Goal: Information Seeking & Learning: Learn about a topic

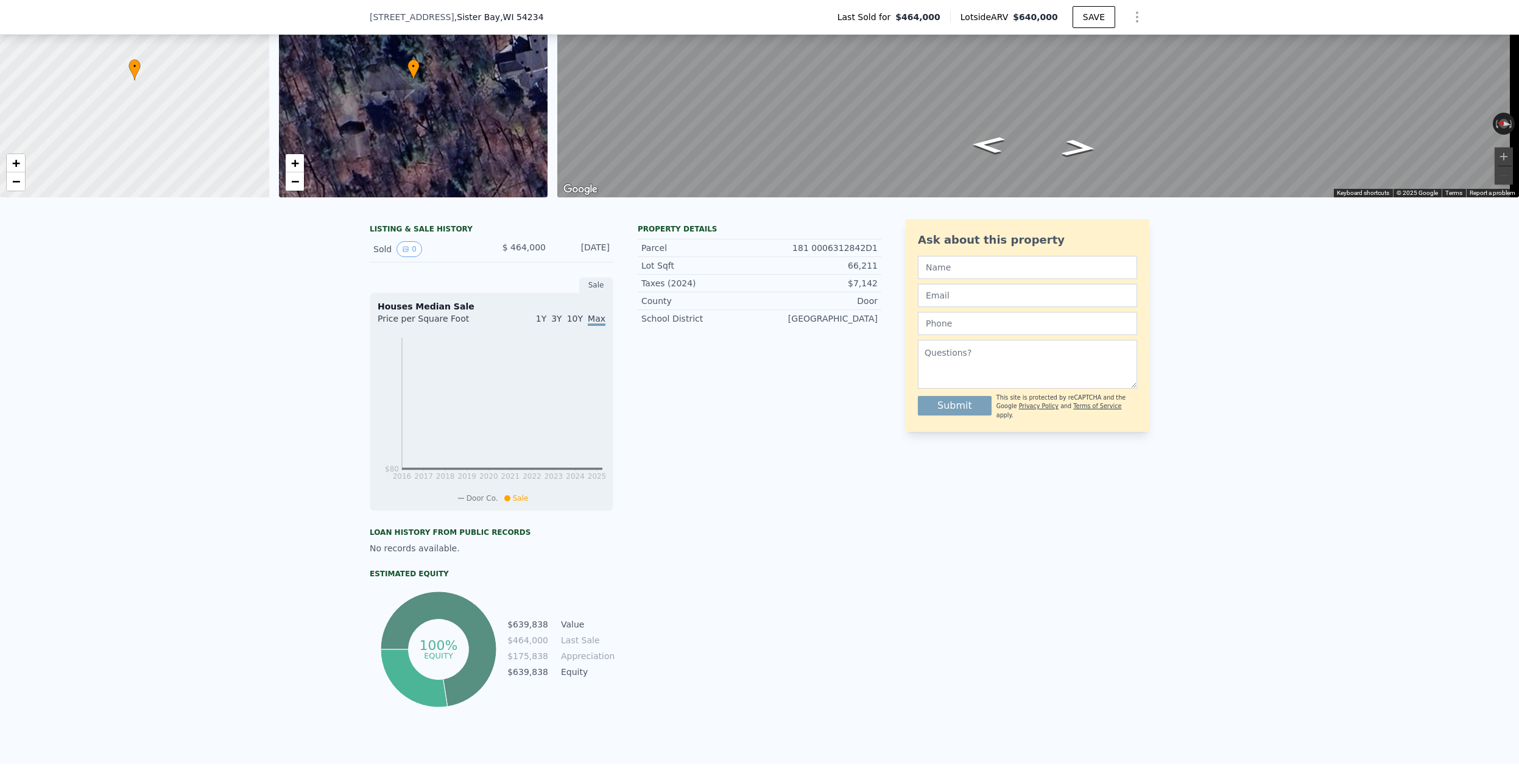
scroll to position [4, 0]
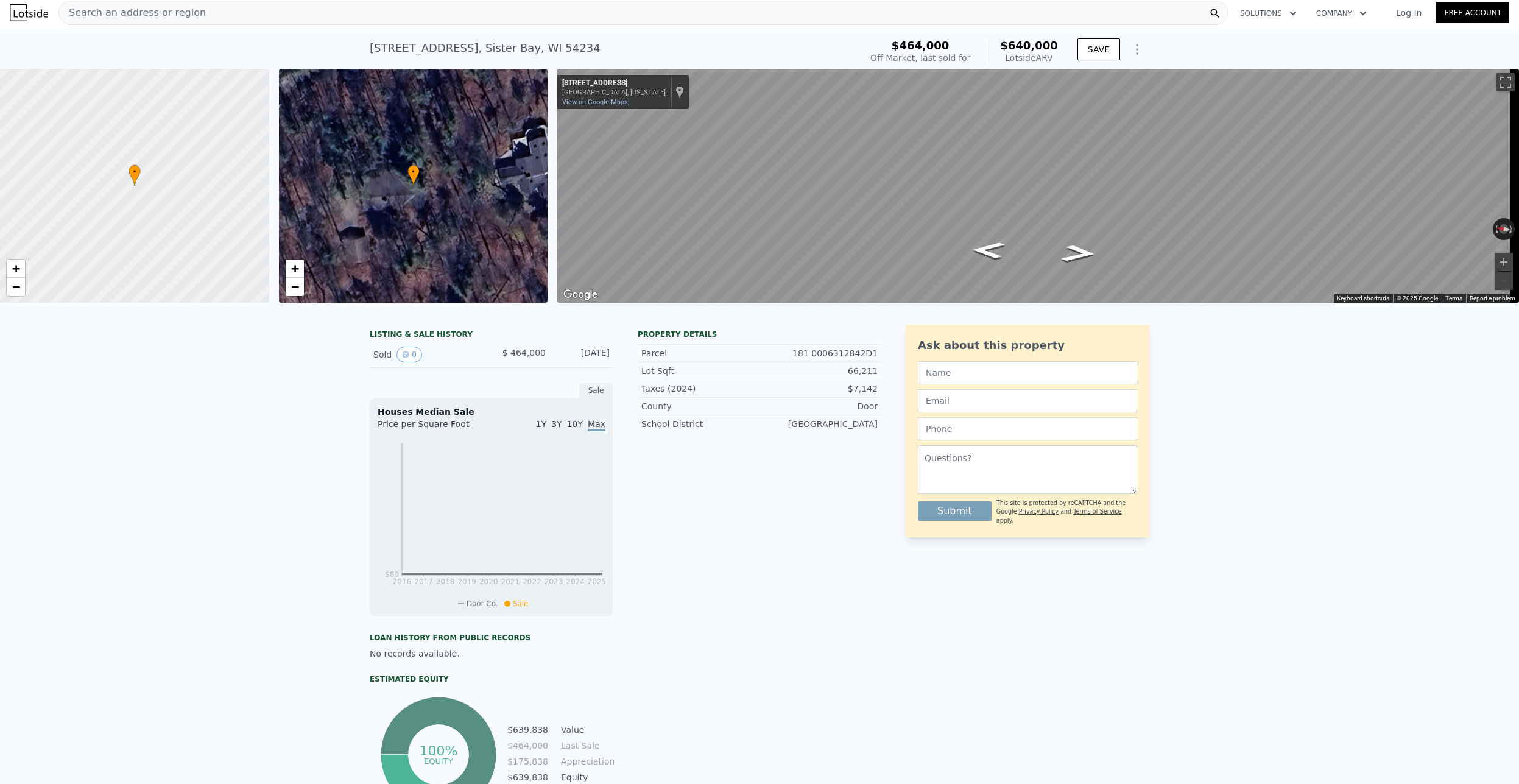
type input "$ 620,000"
type input "$ 89,897"
click at [412, 341] on div "LISTING & SALE HISTORY" at bounding box center [492, 335] width 244 height 12
click at [408, 362] on button "0" at bounding box center [410, 354] width 26 height 16
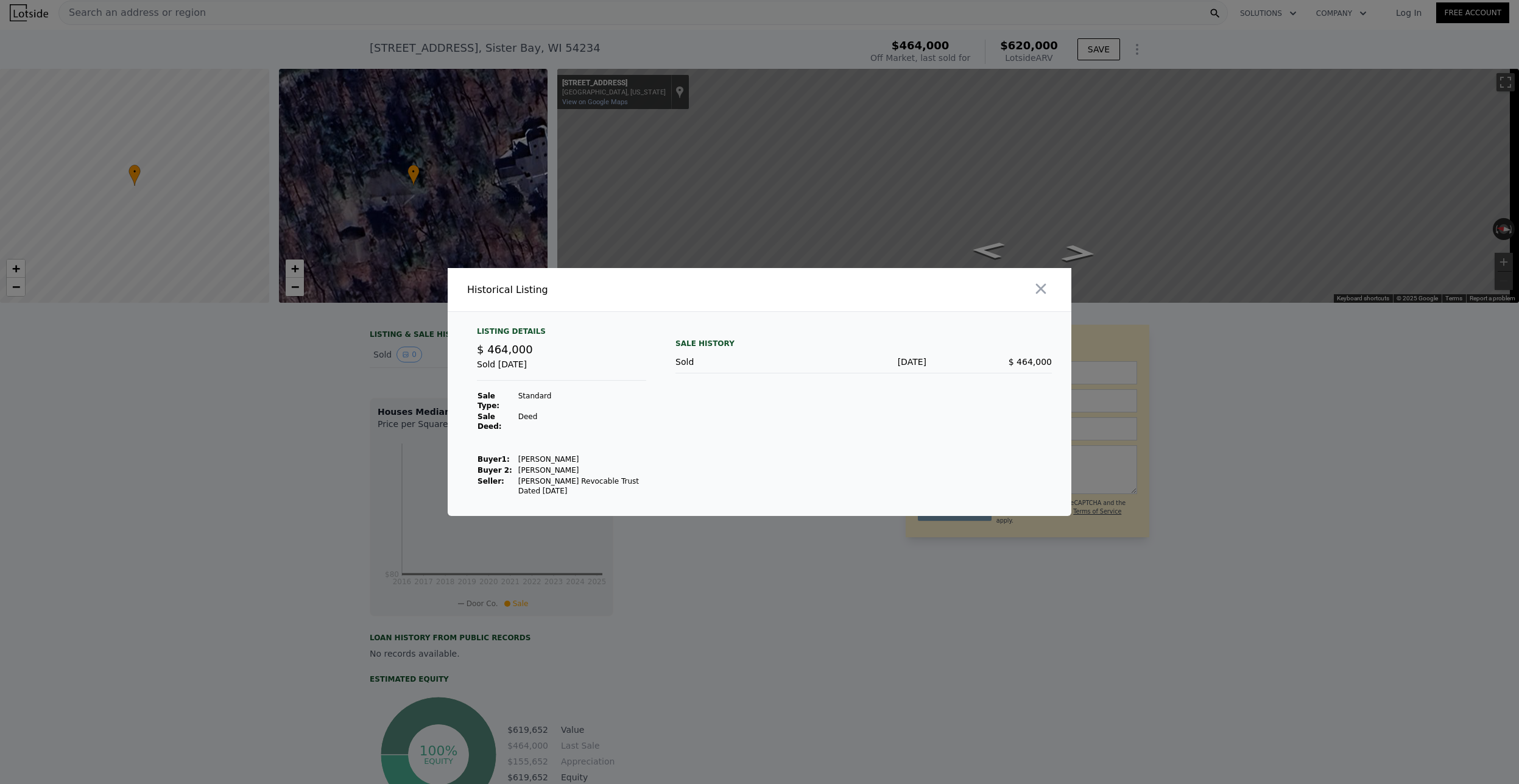
click at [502, 347] on span "$ 464,000" at bounding box center [505, 349] width 56 height 13
drag, startPoint x: 512, startPoint y: 337, endPoint x: 520, endPoint y: 380, distance: 43.7
click at [515, 356] on div "Listing Details $ 464,000 Sold [DATE] Sale Type: Standard Sale Deed: [PERSON_NA…" at bounding box center [561, 412] width 189 height 170
drag, startPoint x: 533, startPoint y: 410, endPoint x: 540, endPoint y: 420, distance: 12.2
click at [536, 415] on td "Deed" at bounding box center [582, 421] width 129 height 21
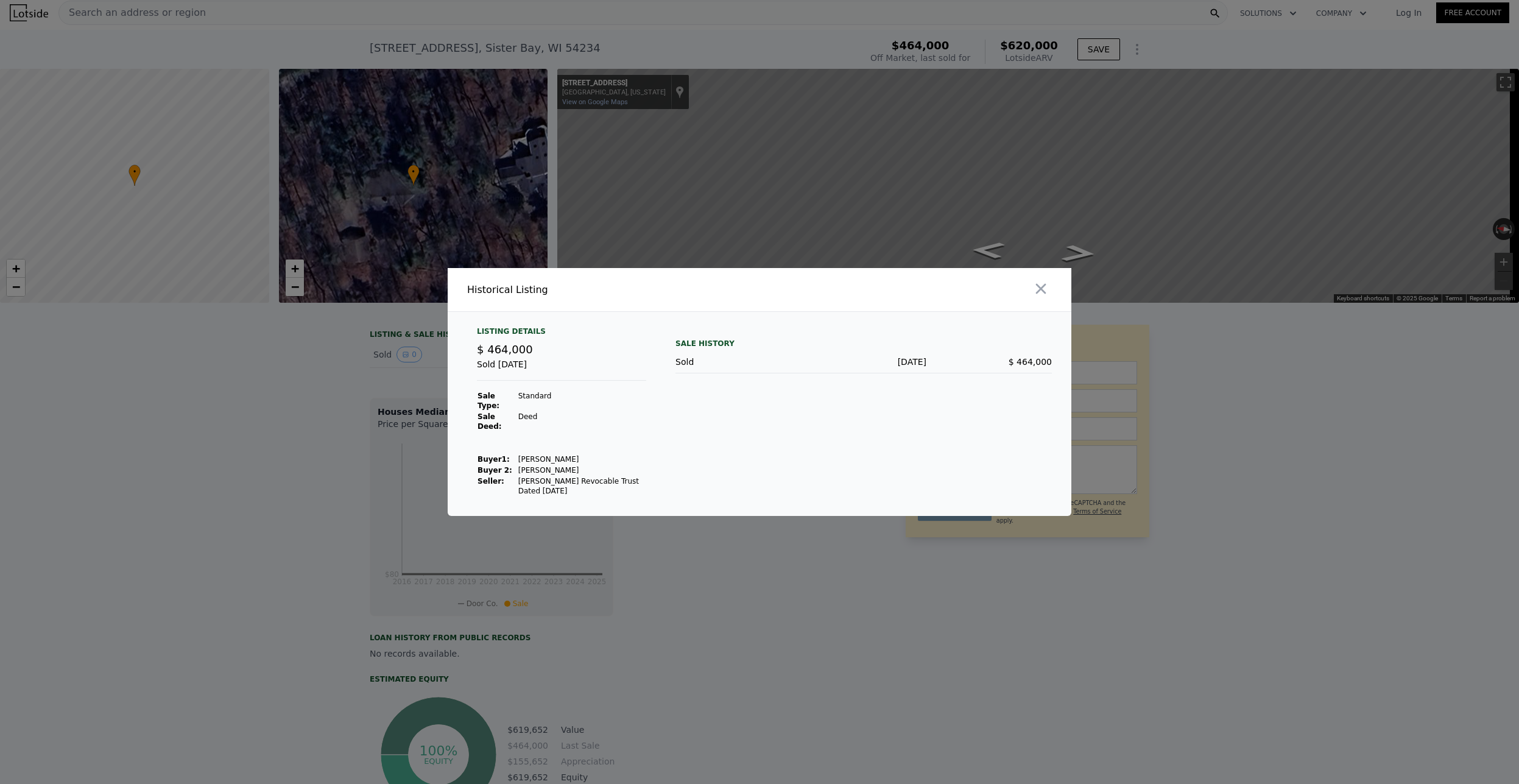
click at [542, 465] on td "[PERSON_NAME]" at bounding box center [582, 470] width 129 height 11
type input "$ 640,000"
type input "$ 108,797"
type input "$ 620,000"
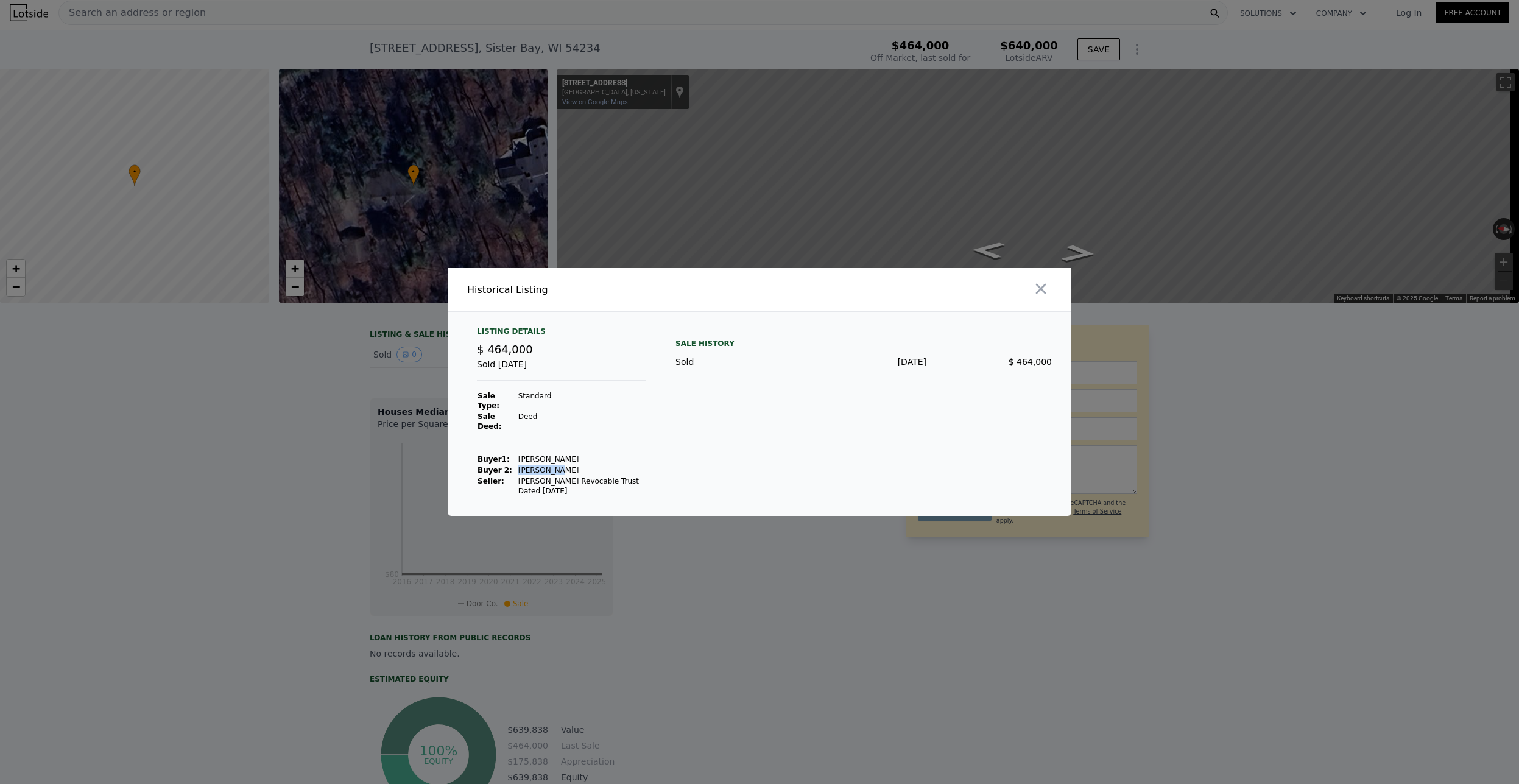
type input "$ 89,897"
click at [600, 365] on div "Sold [DATE]" at bounding box center [561, 369] width 169 height 22
click at [496, 356] on span "$ 464,000" at bounding box center [505, 349] width 56 height 13
click at [495, 335] on div "Listing Details" at bounding box center [561, 334] width 169 height 15
drag, startPoint x: 513, startPoint y: 364, endPoint x: 531, endPoint y: 362, distance: 18.1
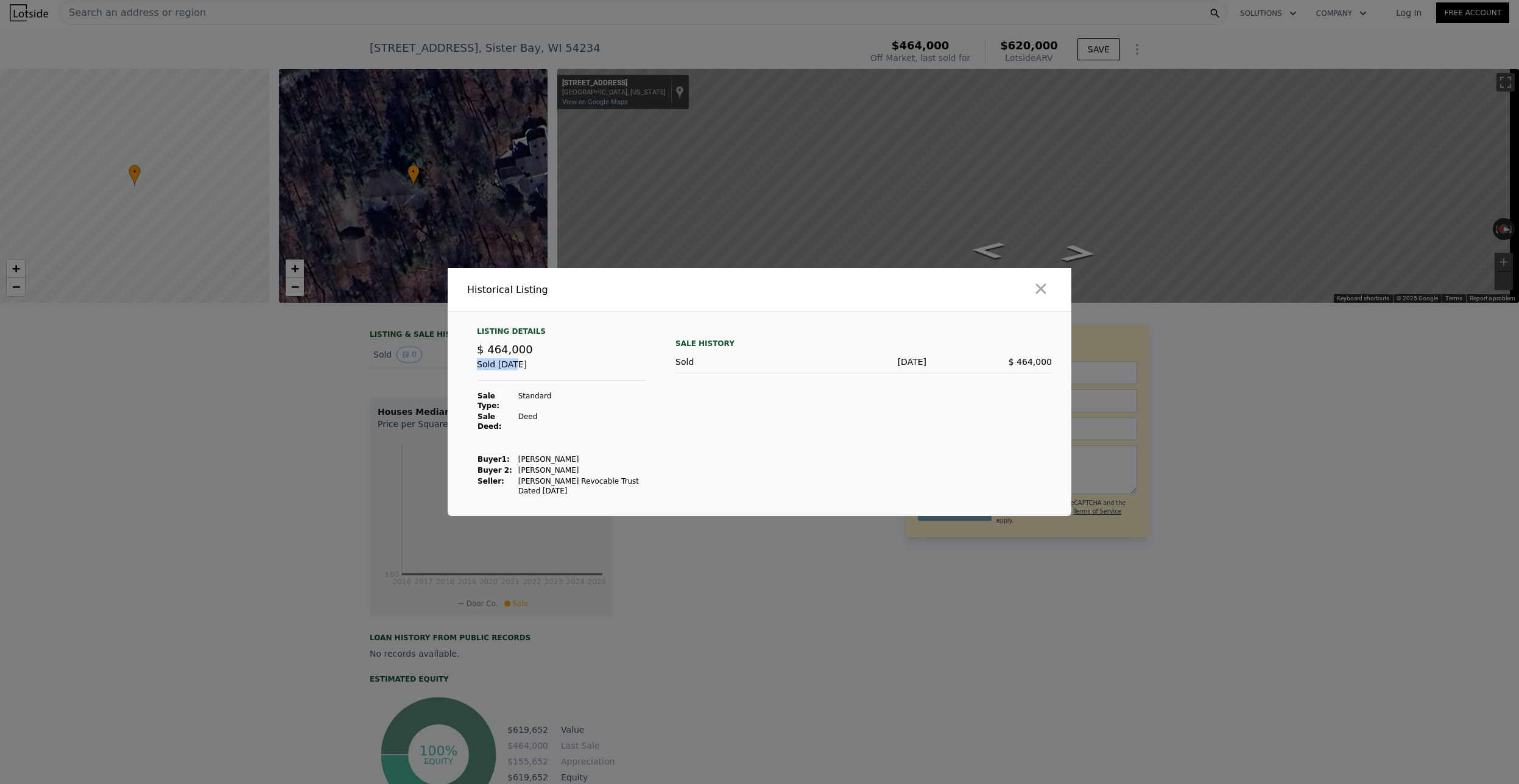
click at [525, 362] on div "Listing Details $ 464,000 Sold [DATE] Sale Type: Standard Sale Deed: [PERSON_NA…" at bounding box center [561, 412] width 189 height 170
click at [1045, 295] on icon "button" at bounding box center [1041, 288] width 17 height 17
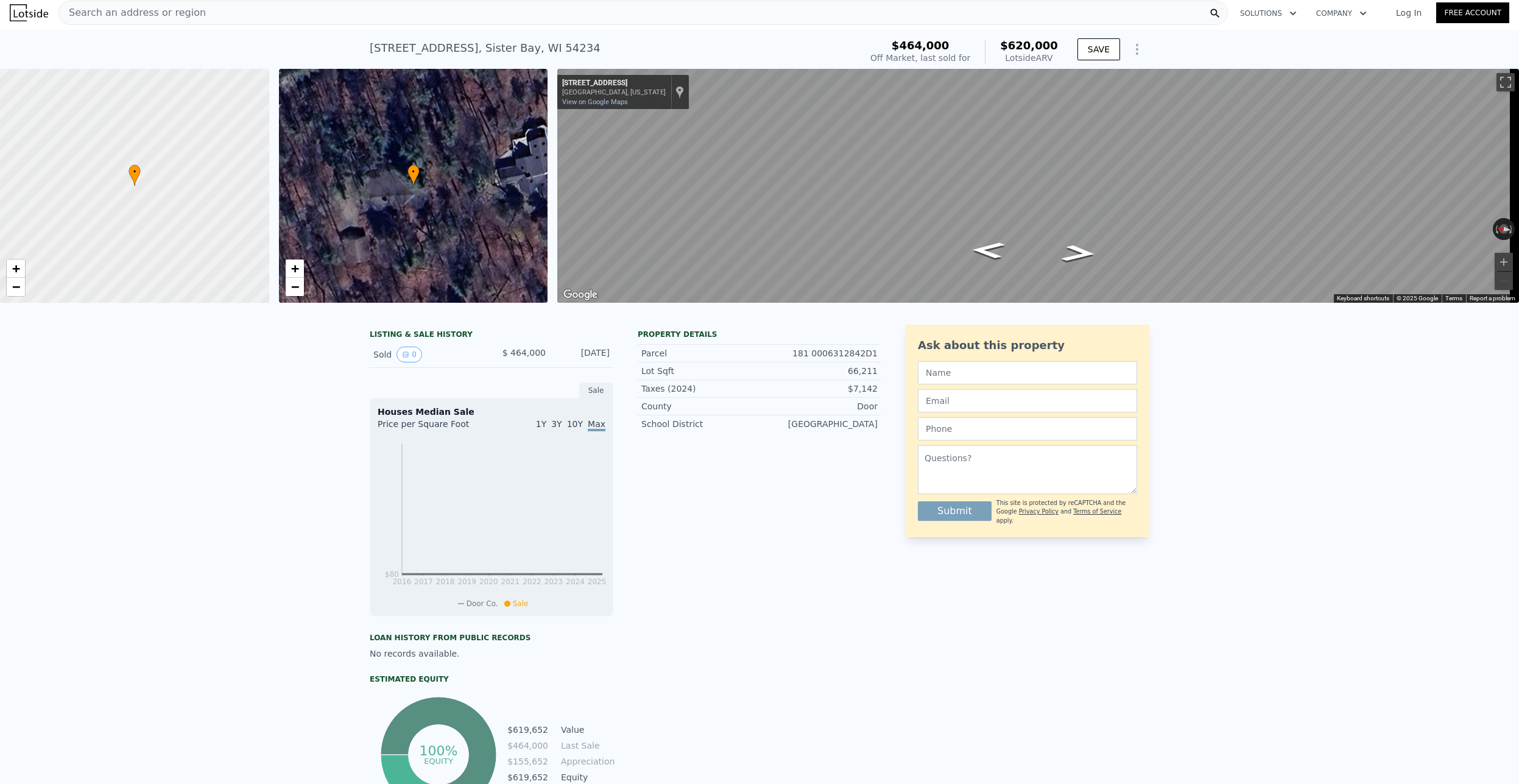
click at [425, 191] on div "• + −" at bounding box center [414, 185] width 269 height 234
click at [1078, 244] on icon "Go South, Forest Ln" at bounding box center [1079, 253] width 61 height 24
click at [1078, 244] on icon "Go South, Forest Ln" at bounding box center [1078, 253] width 64 height 25
click at [1078, 244] on icon "Go South, Forest Ln" at bounding box center [1078, 253] width 65 height 26
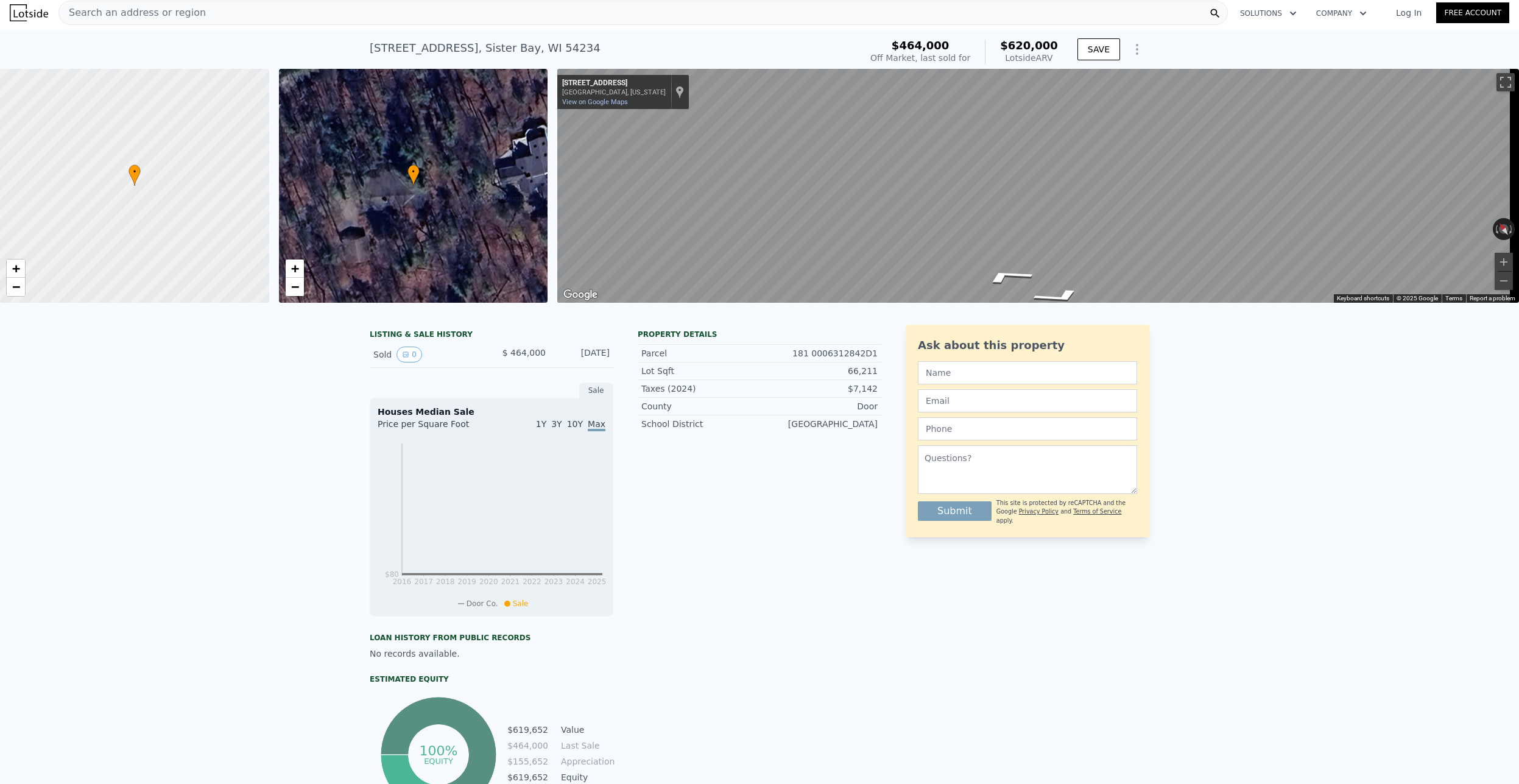
click at [1136, 46] on icon "Show Options" at bounding box center [1137, 49] width 15 height 15
click at [1283, 453] on div "LISTING & SALE HISTORY Sold 0 $ 464,000 [DATE] Sale Houses Median Sale Price pe…" at bounding box center [759, 591] width 1519 height 554
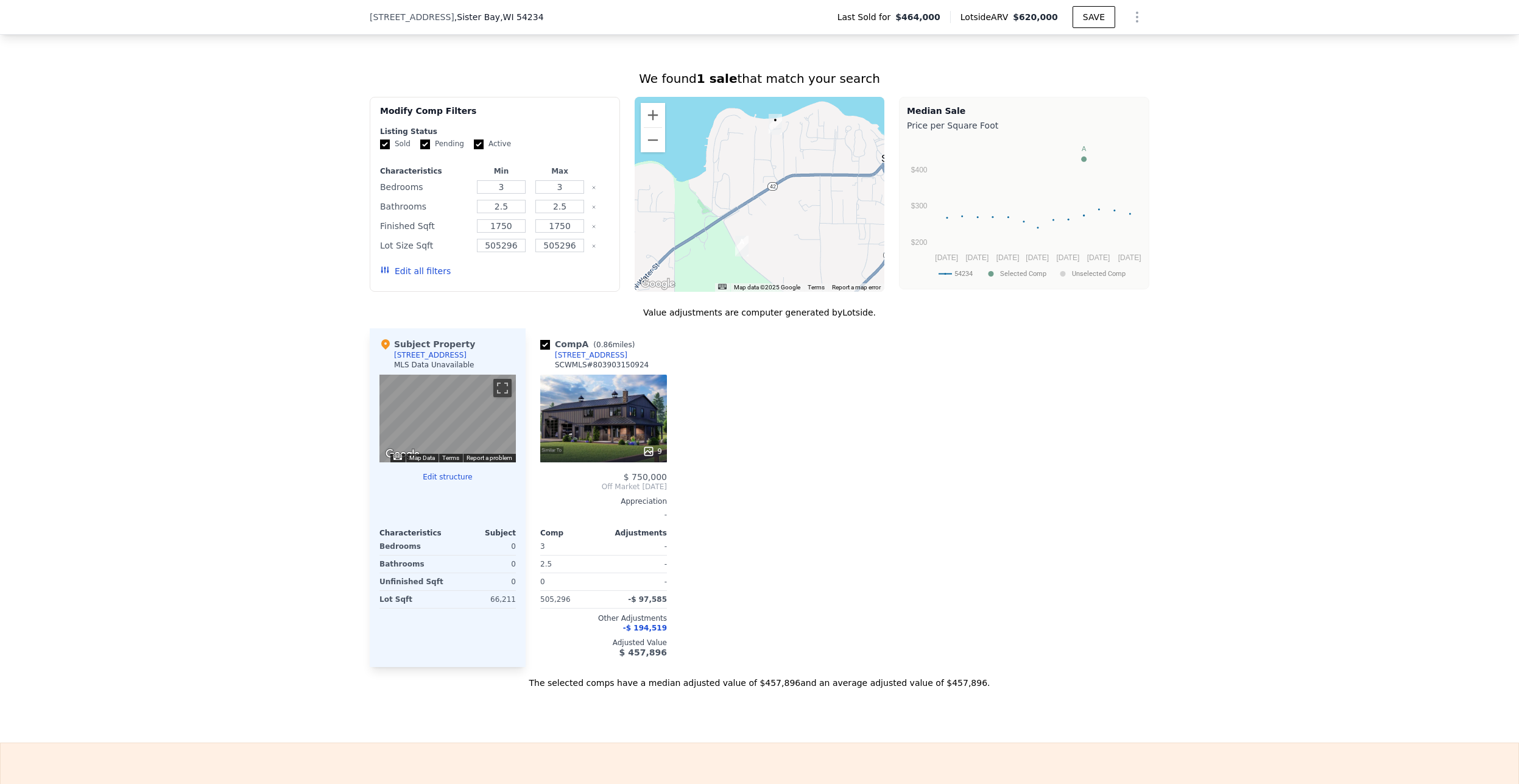
scroll to position [873, 0]
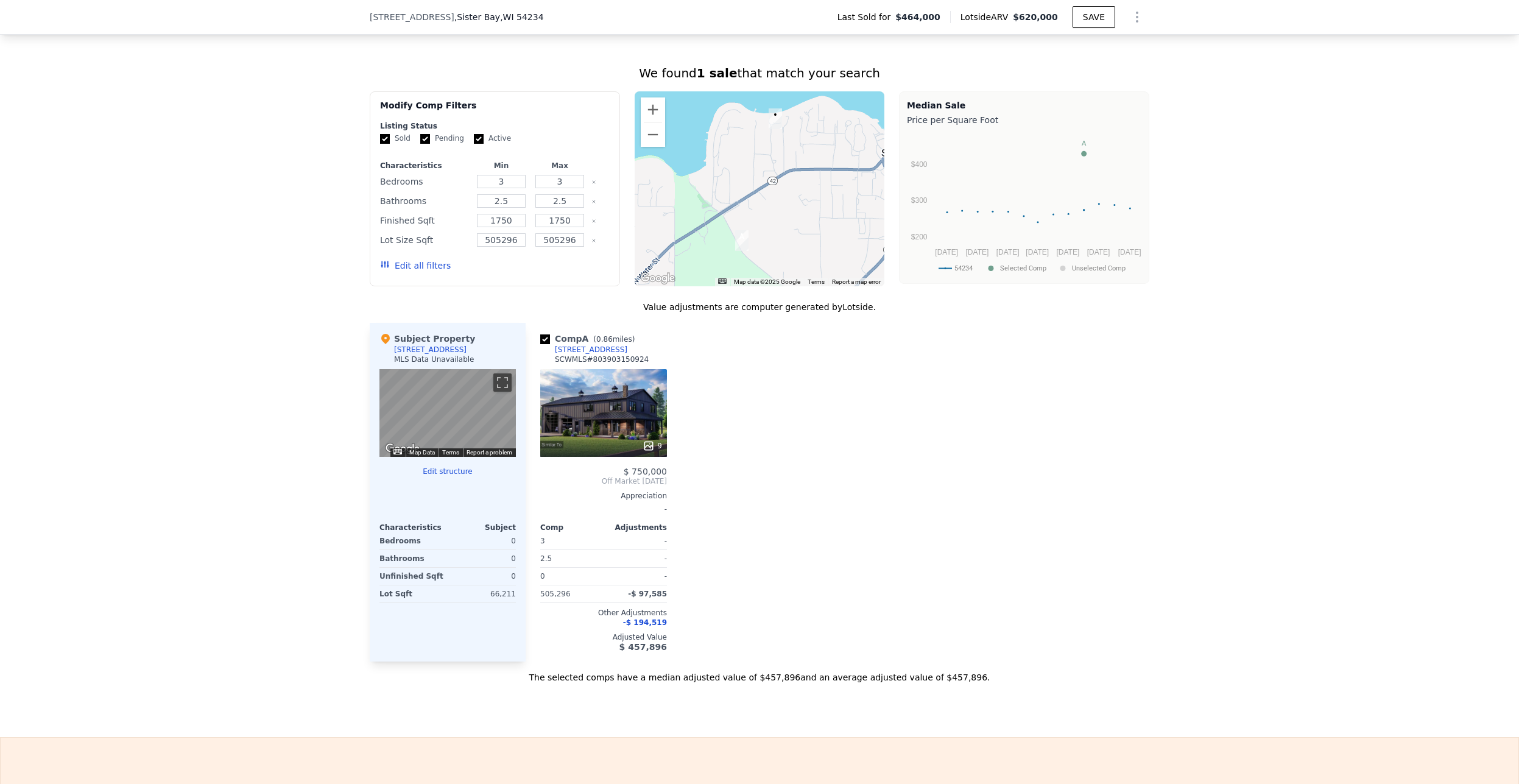
click at [620, 424] on div "9" at bounding box center [604, 413] width 127 height 88
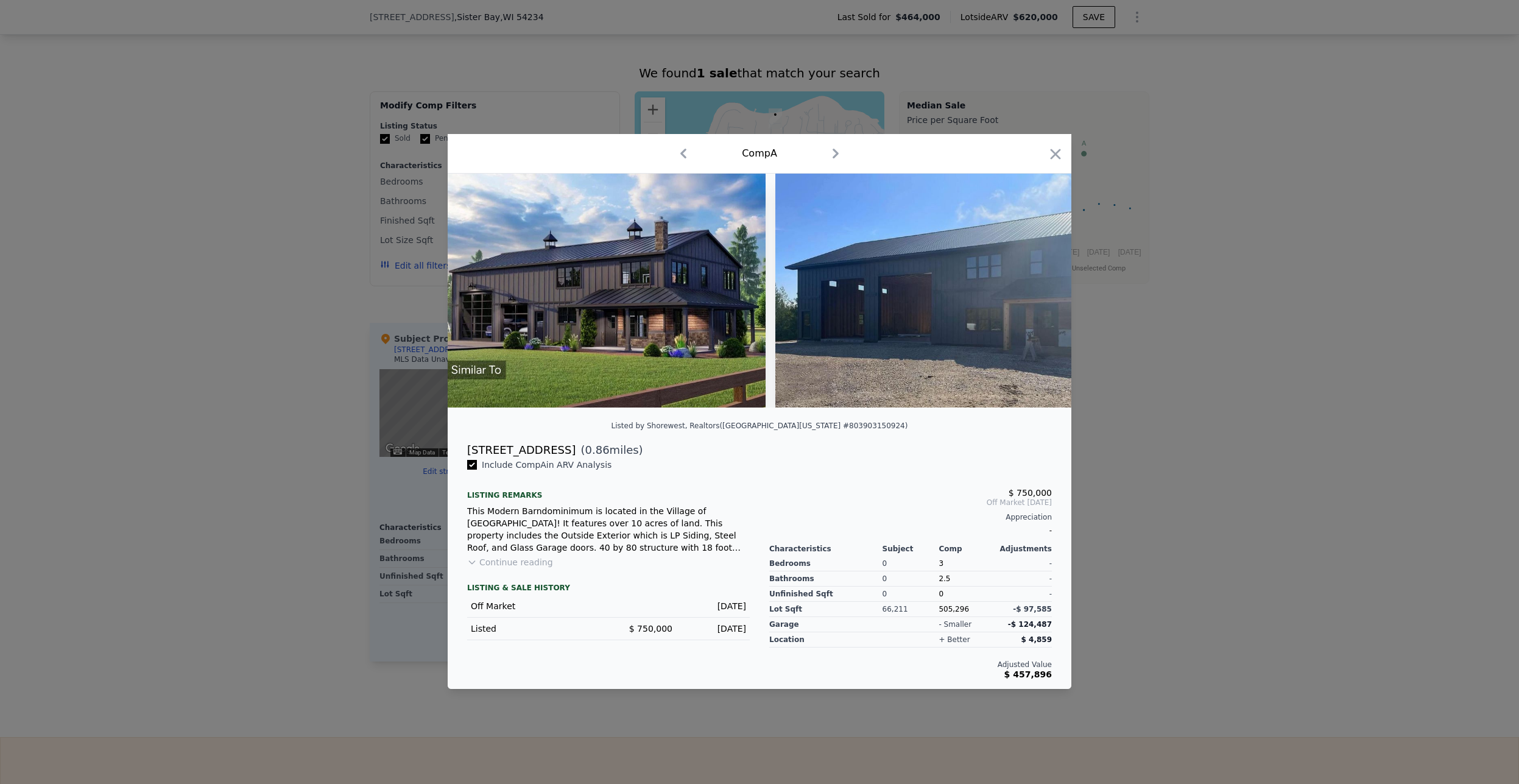
click at [695, 305] on img at bounding box center [607, 290] width 318 height 234
click at [835, 150] on icon "button" at bounding box center [835, 154] width 6 height 9
click at [1043, 143] on div "Comp A" at bounding box center [759, 153] width 604 height 20
click at [1306, 150] on div at bounding box center [759, 392] width 1519 height 784
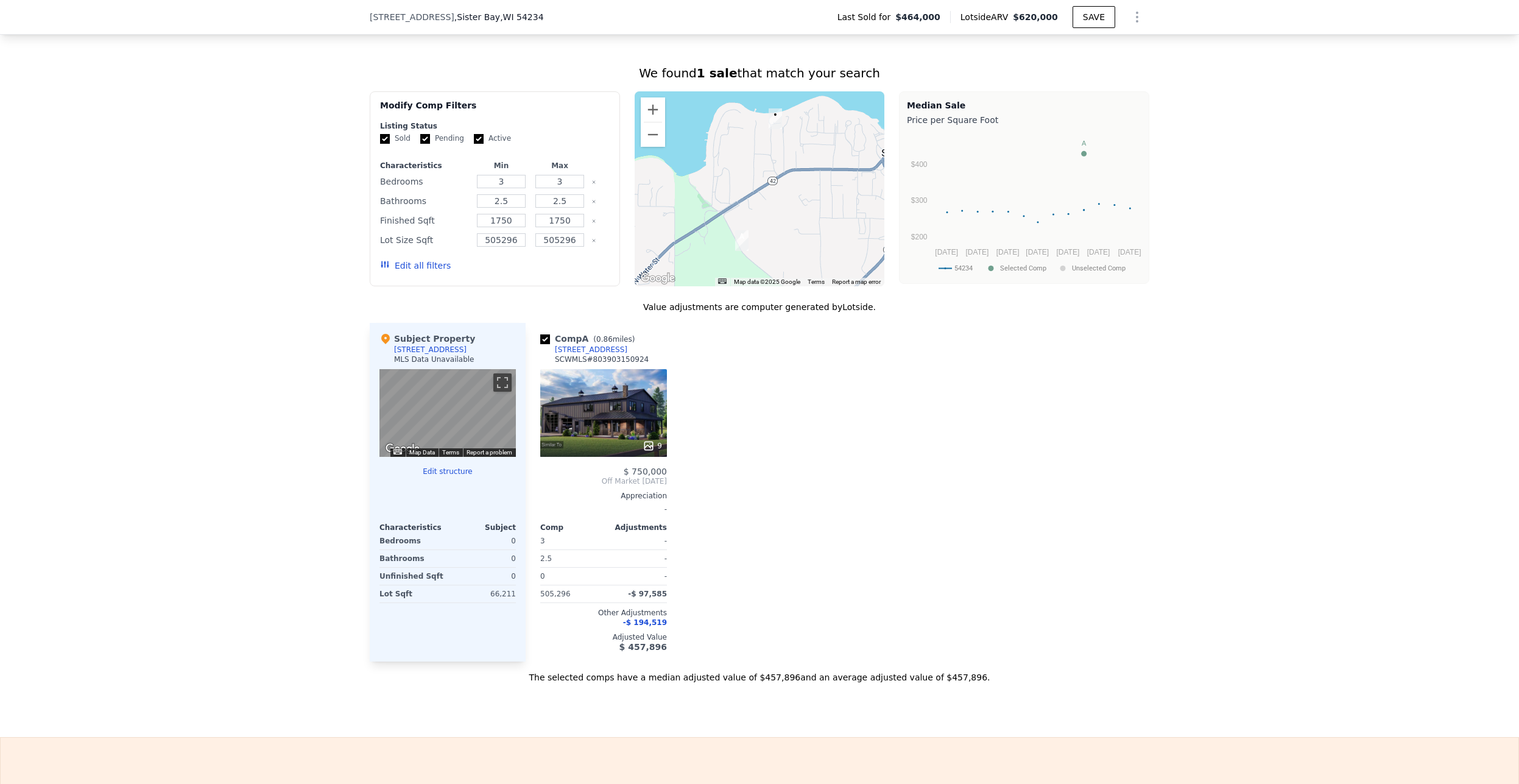
type input "$ 640,000"
type input "$ 108,797"
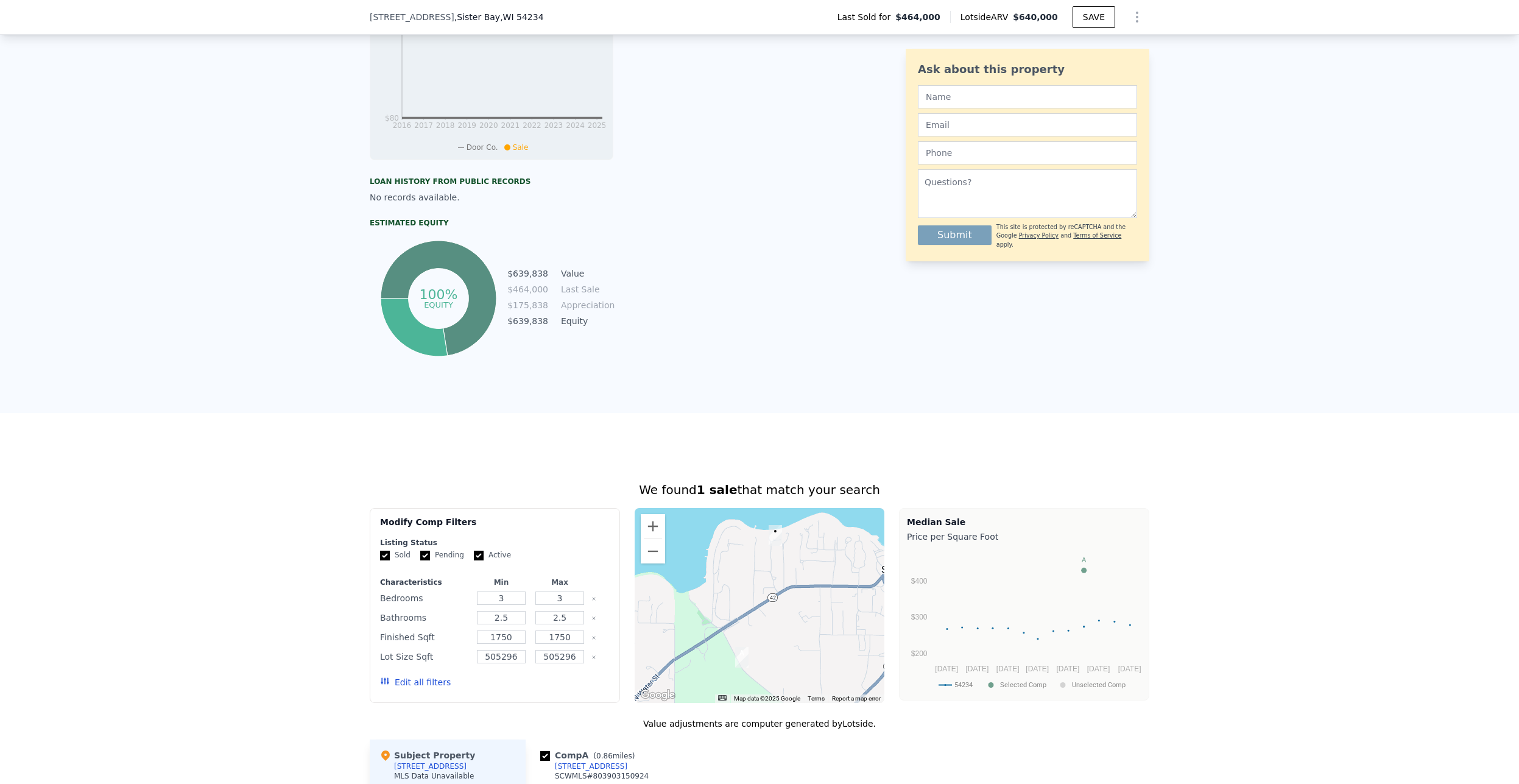
scroll to position [4, 0]
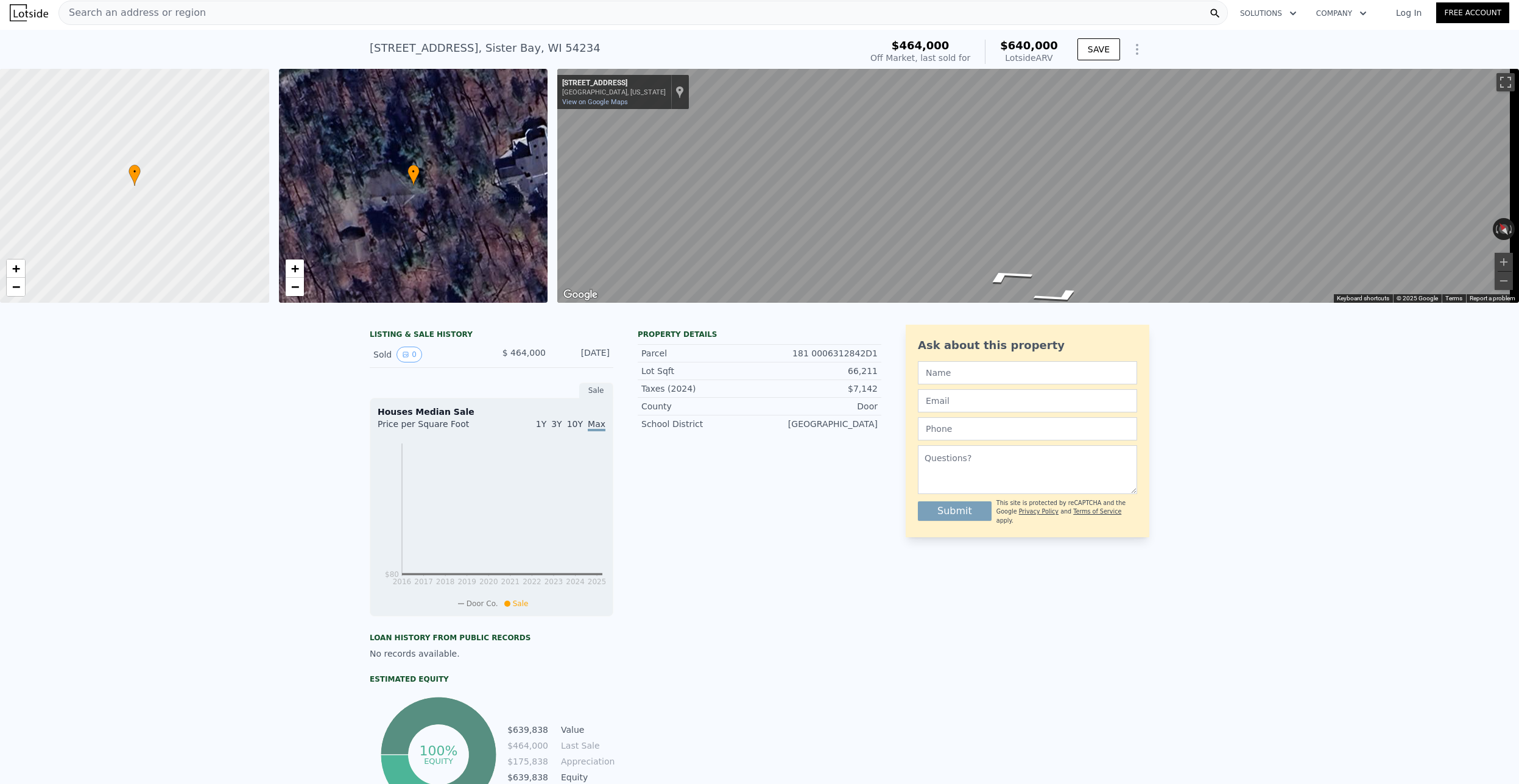
click at [501, 48] on div "[STREET_ADDRESS]" at bounding box center [485, 48] width 231 height 17
click at [600, 41] on div "[STREET_ADDRESS] Sold [DATE] for $464k (~ARV $640k )" at bounding box center [613, 52] width 486 height 34
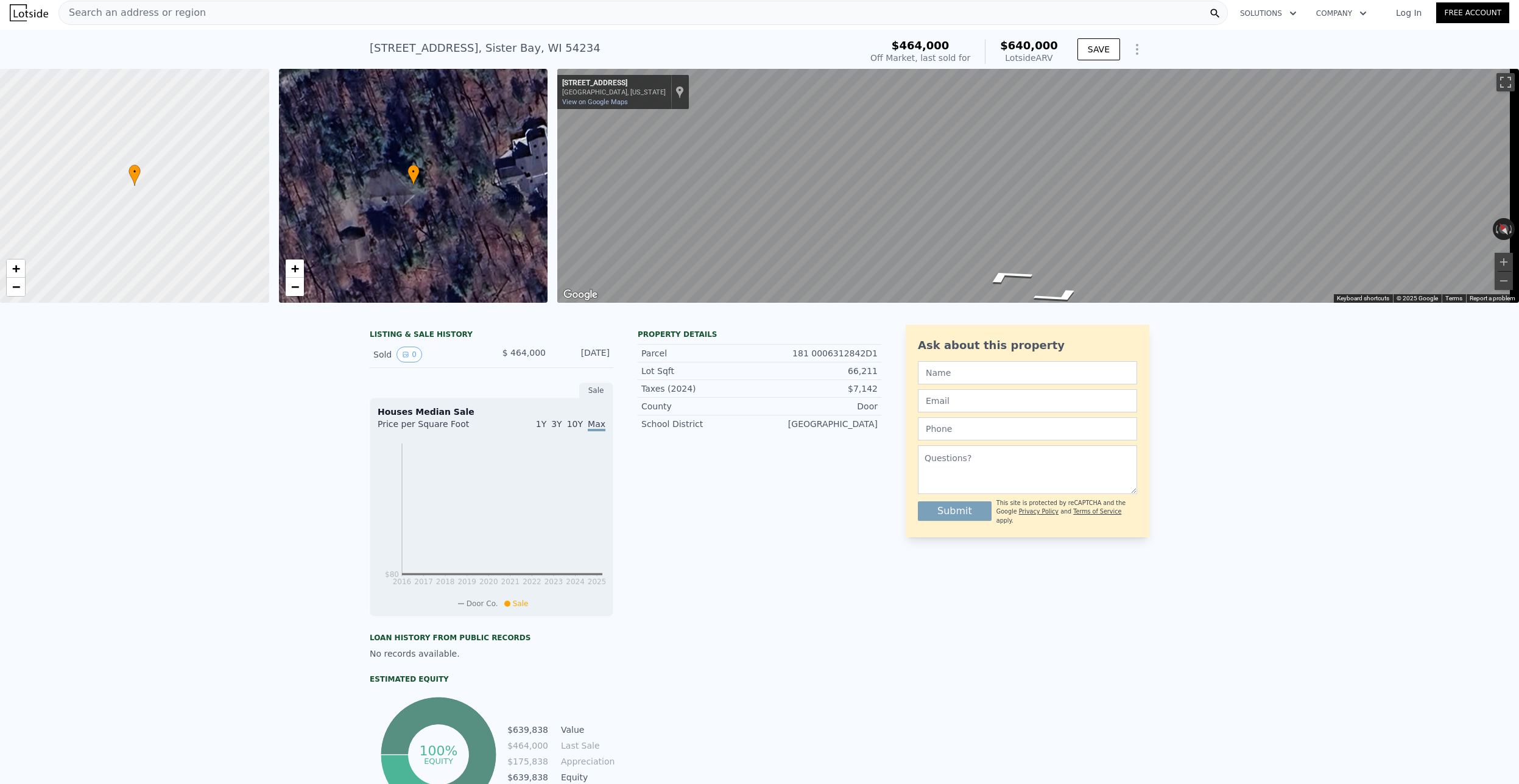
click at [505, 55] on div "[STREET_ADDRESS]" at bounding box center [485, 48] width 231 height 17
click at [509, 50] on div "[STREET_ADDRESS]" at bounding box center [485, 48] width 231 height 17
click at [509, 49] on div "[STREET_ADDRESS]" at bounding box center [485, 48] width 231 height 17
click at [419, 13] on div "Search an address or region" at bounding box center [643, 13] width 1169 height 24
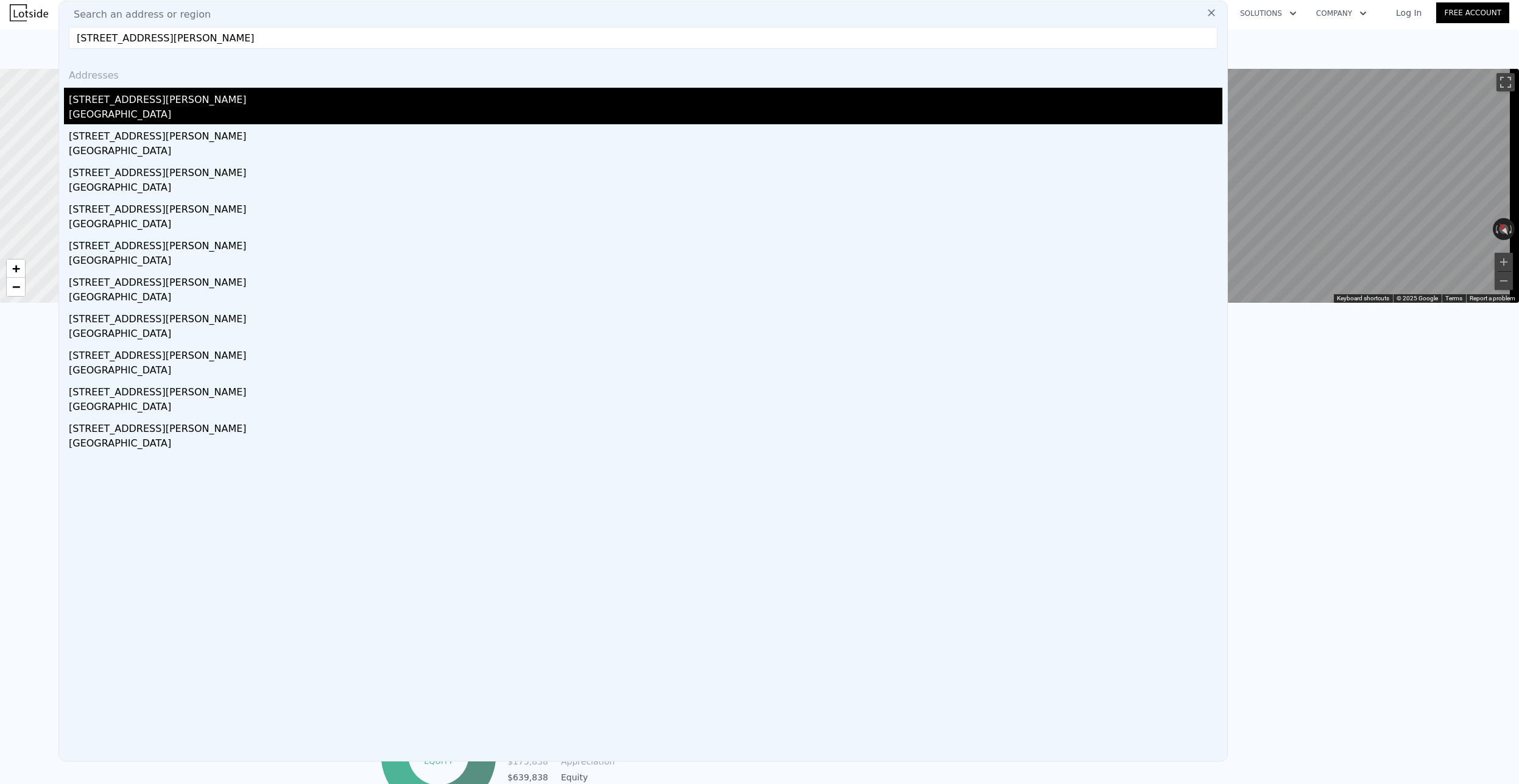
type input "[STREET_ADDRESS][PERSON_NAME]"
click at [99, 117] on div "[GEOGRAPHIC_DATA]" at bounding box center [645, 115] width 1153 height 17
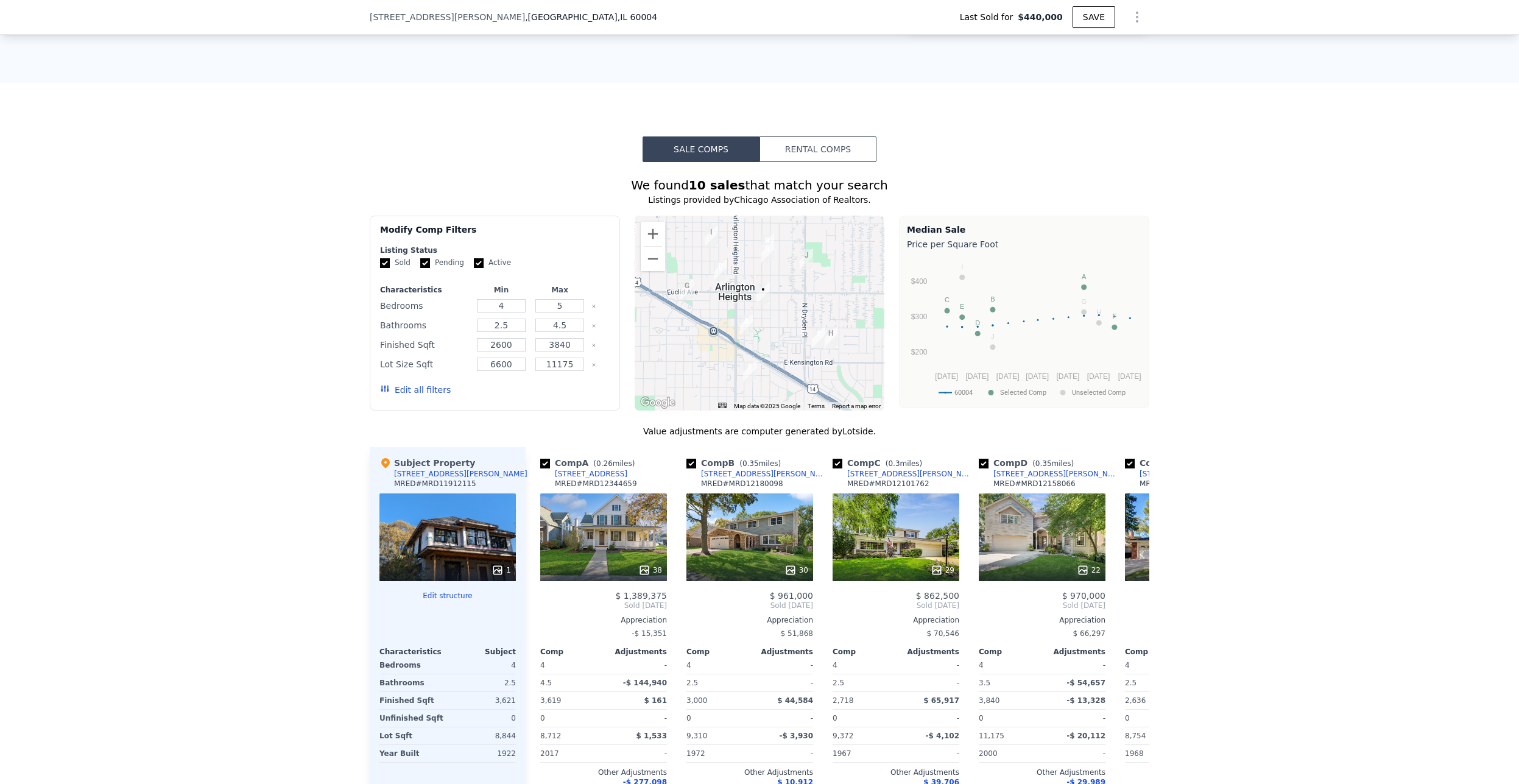
scroll to position [1096, 0]
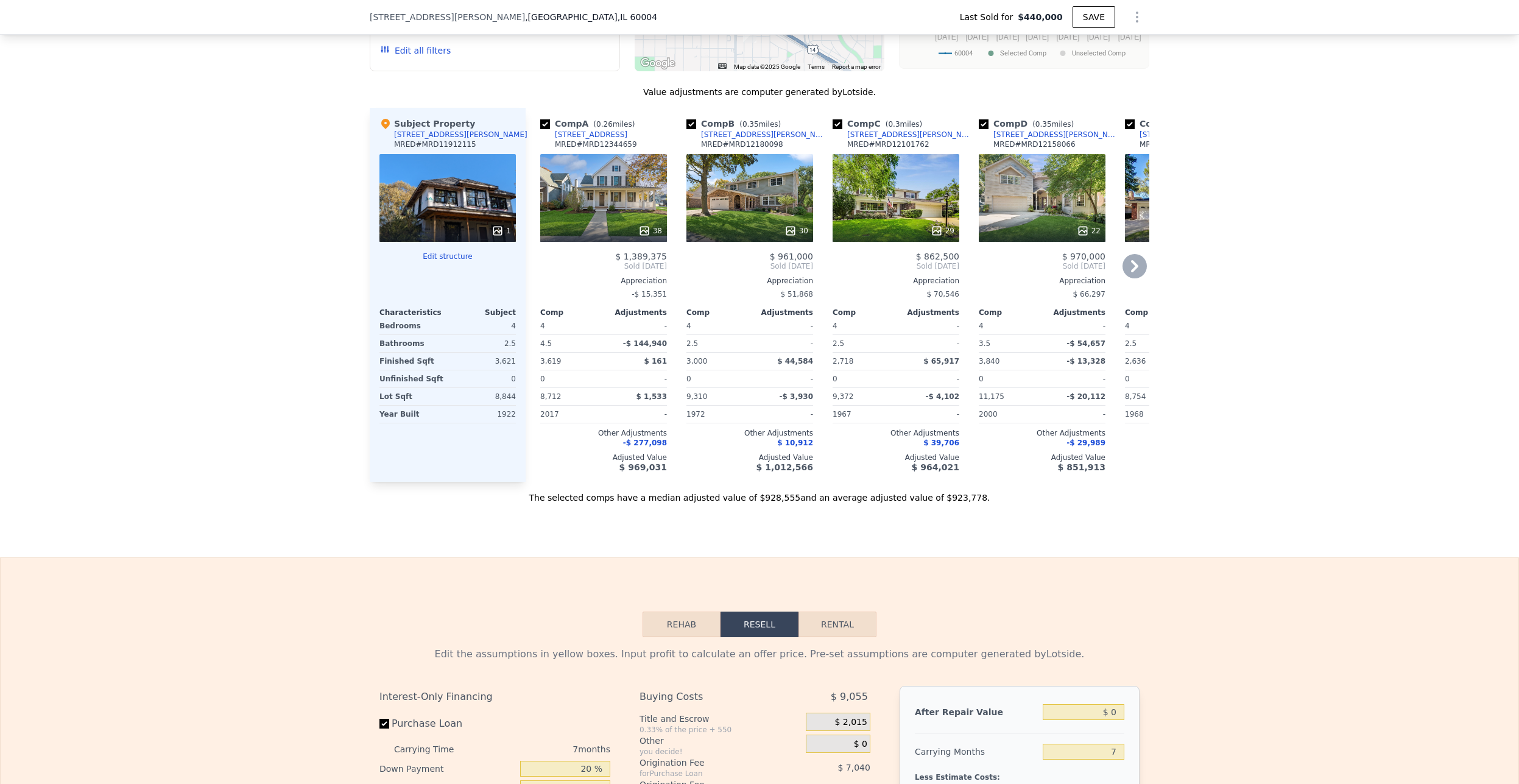
click at [1134, 266] on icon at bounding box center [1134, 266] width 24 height 24
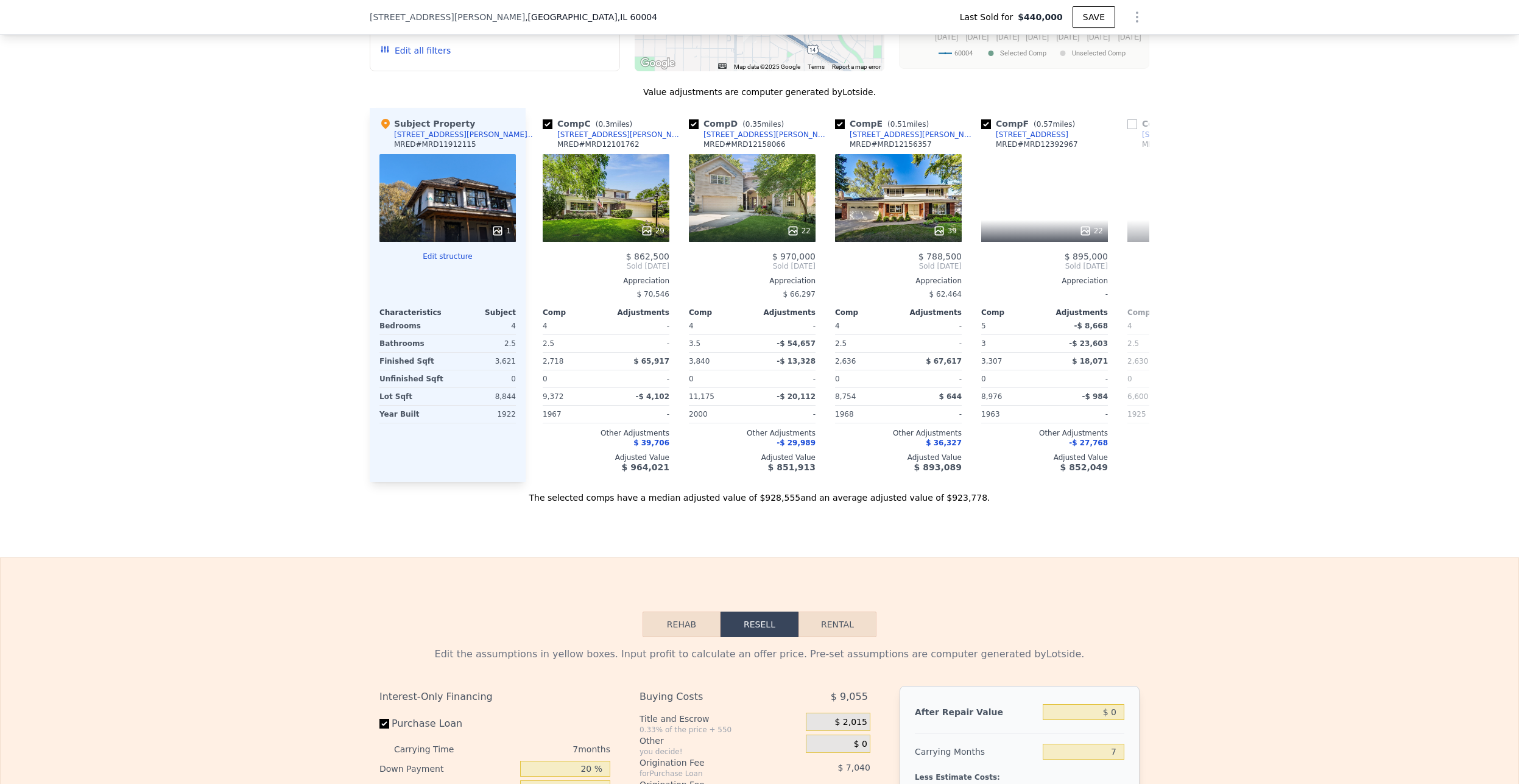
scroll to position [0, 292]
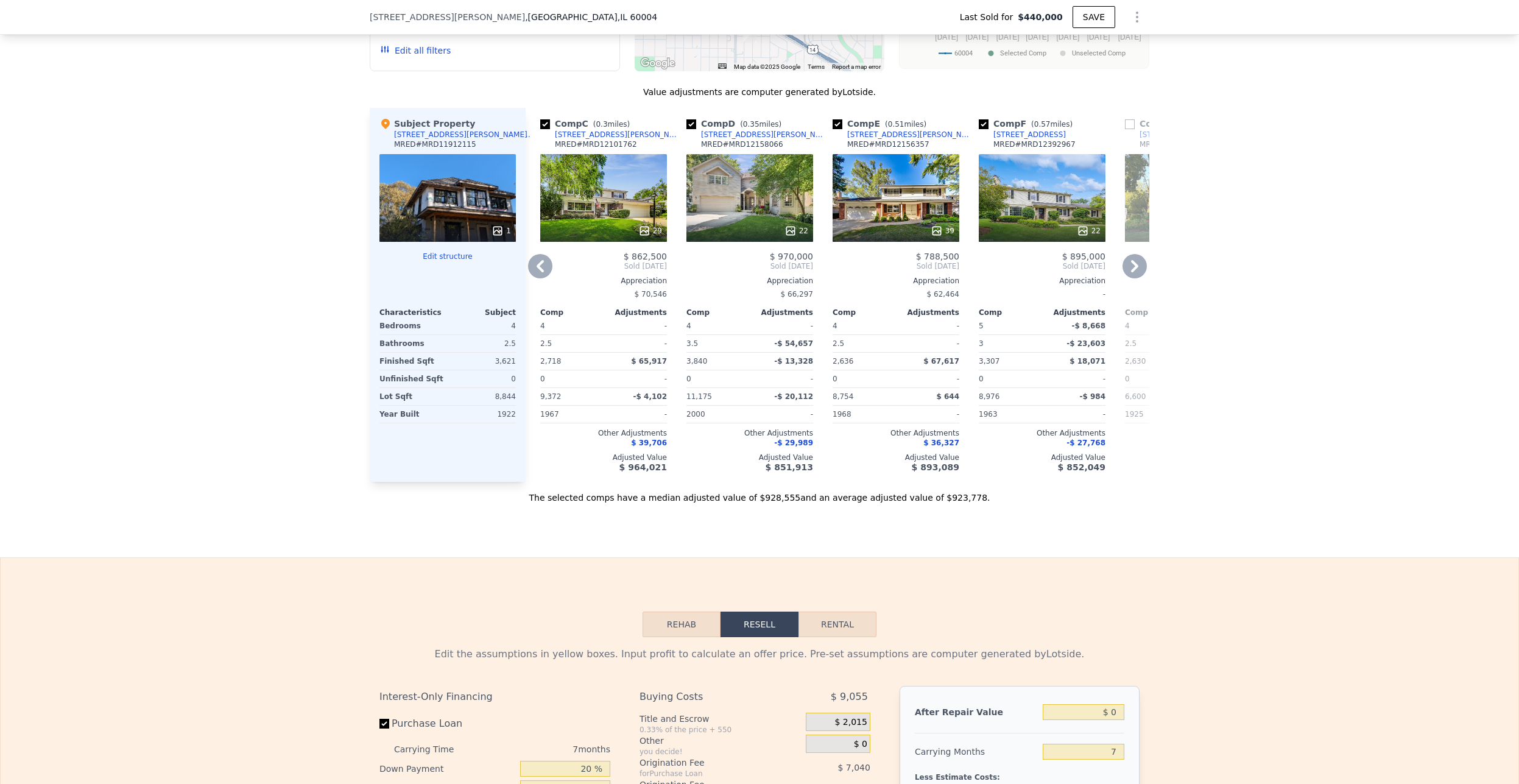
click at [1134, 266] on icon at bounding box center [1134, 266] width 24 height 24
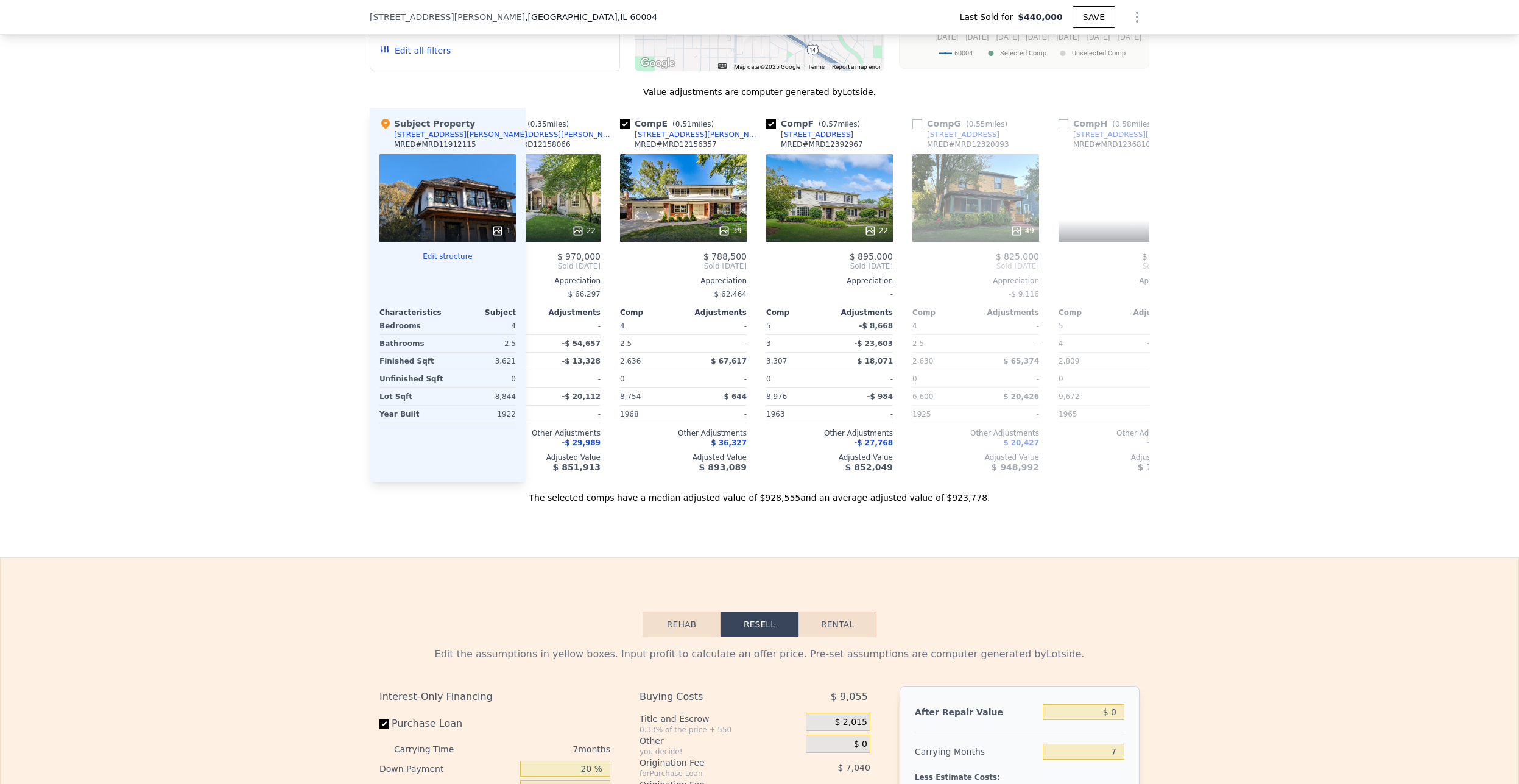
scroll to position [0, 585]
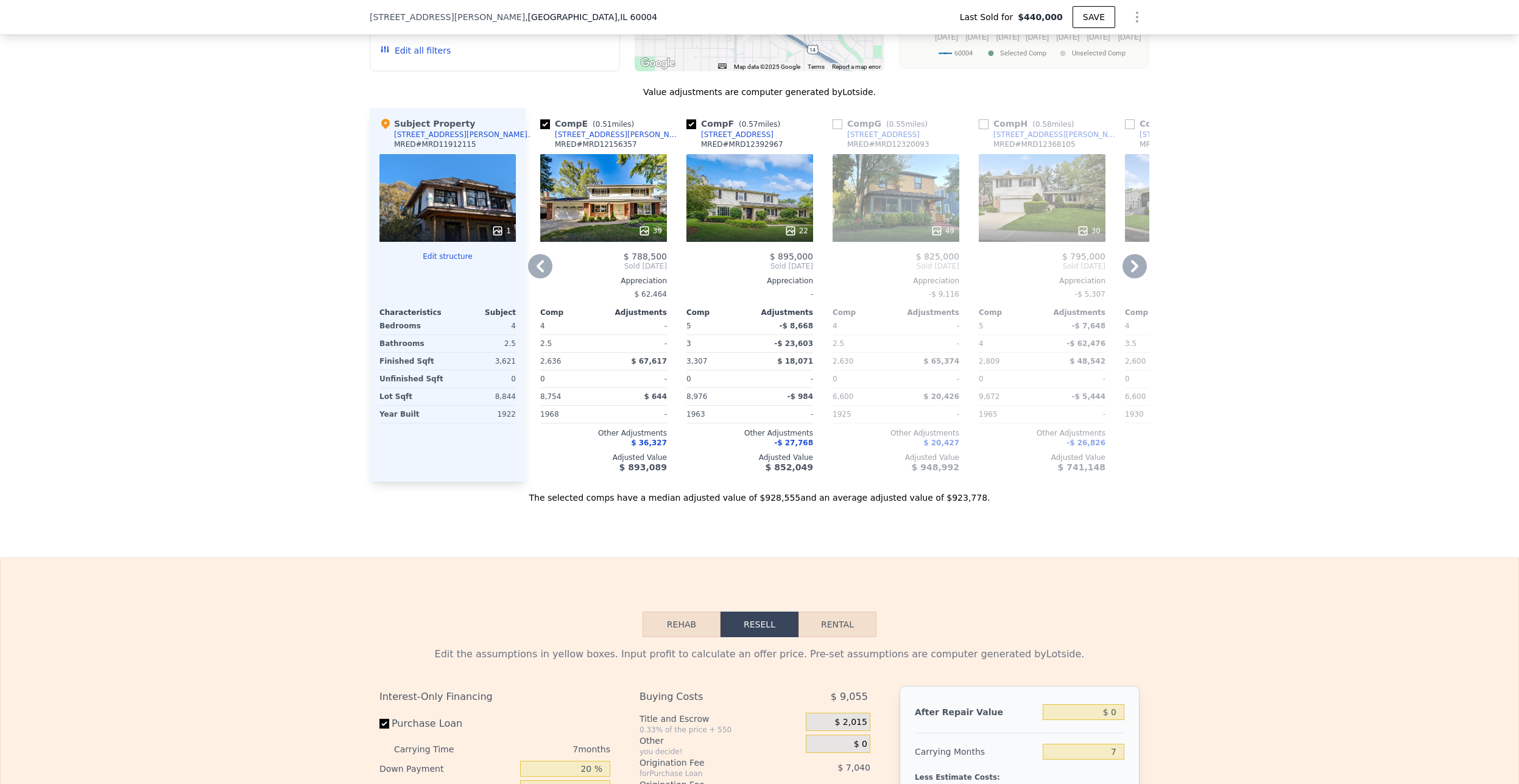
click at [1134, 266] on icon at bounding box center [1134, 266] width 24 height 24
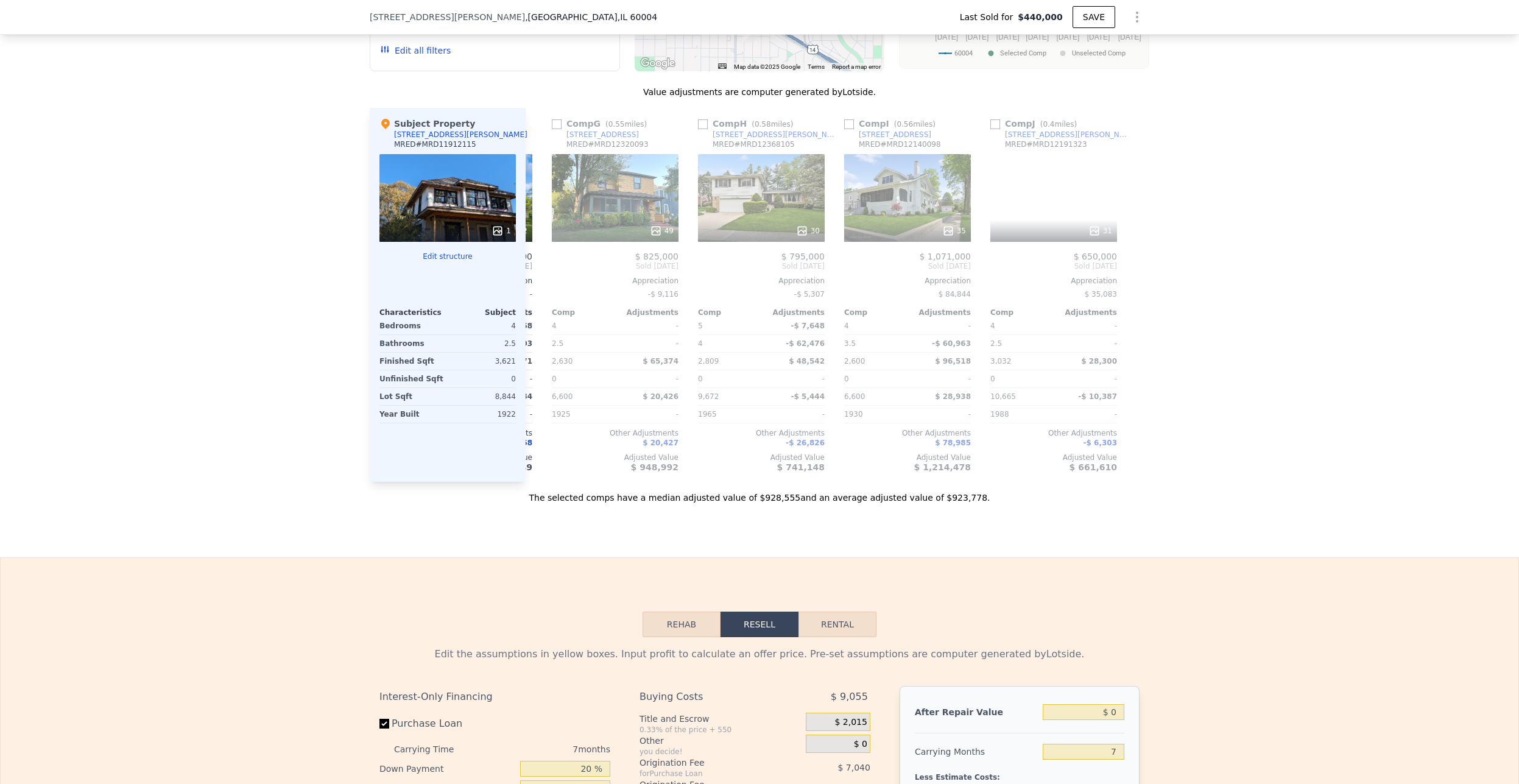
scroll to position [0, 868]
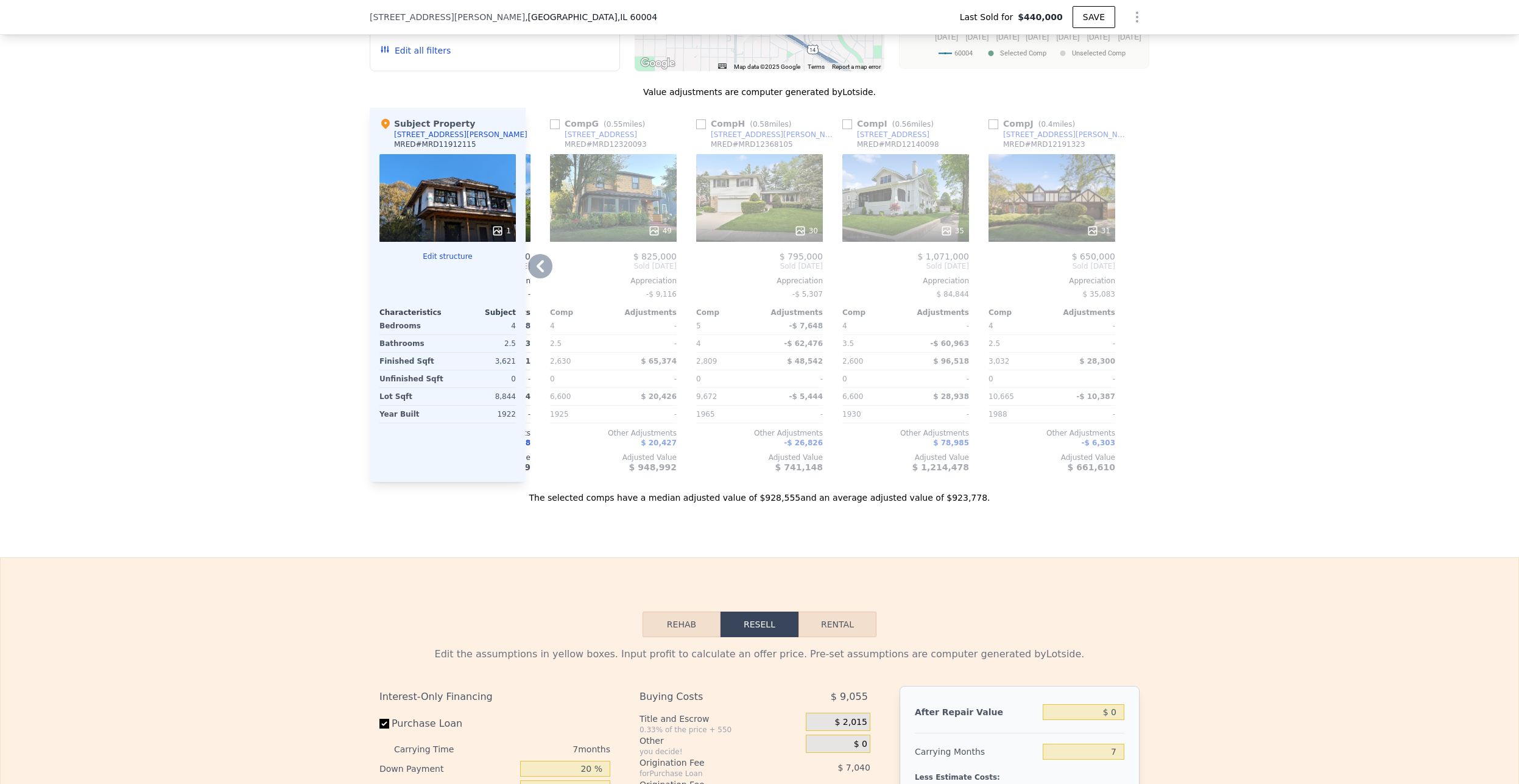
click at [895, 199] on div "35" at bounding box center [905, 198] width 127 height 88
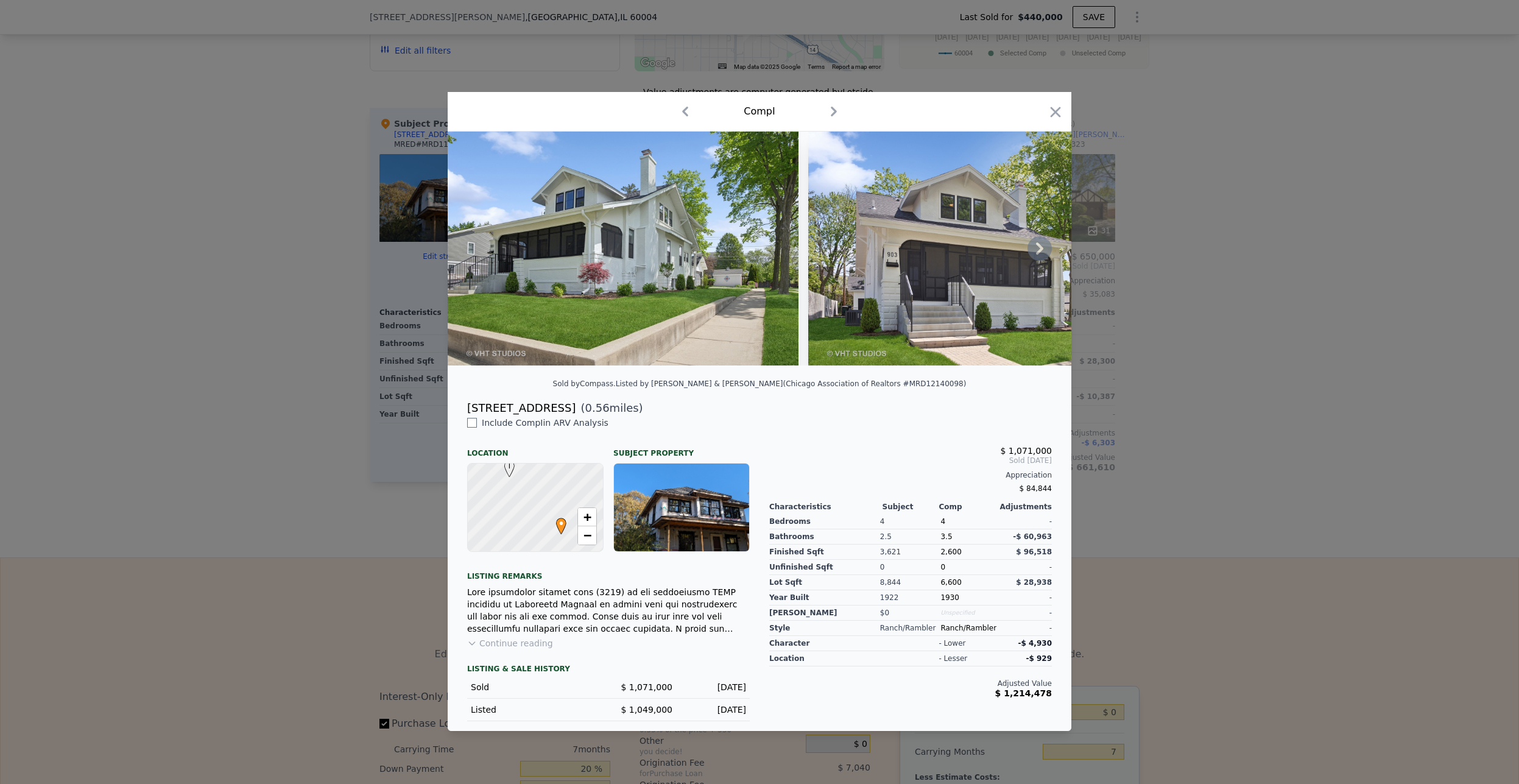
click at [1036, 250] on icon at bounding box center [1039, 249] width 24 height 24
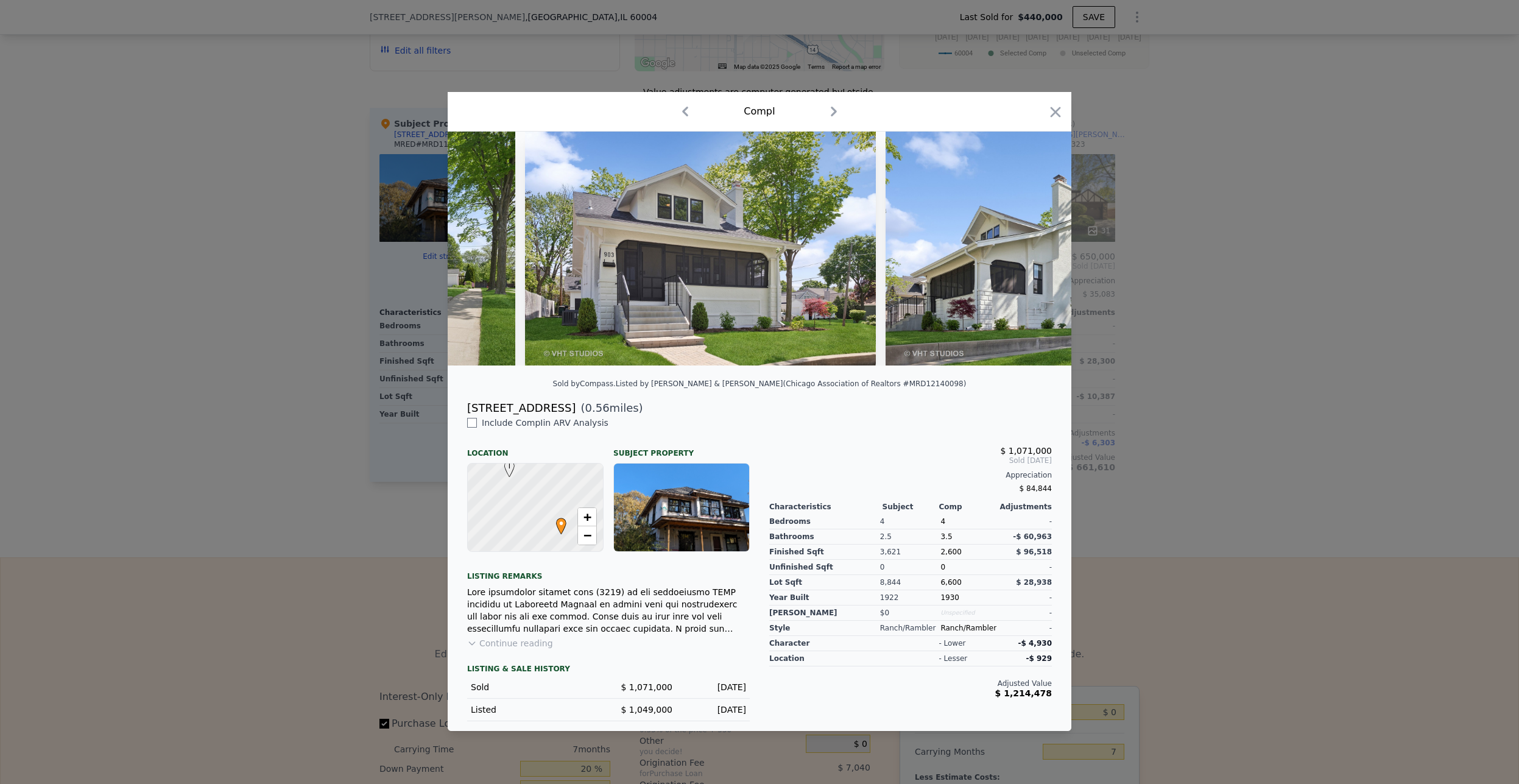
scroll to position [0, 292]
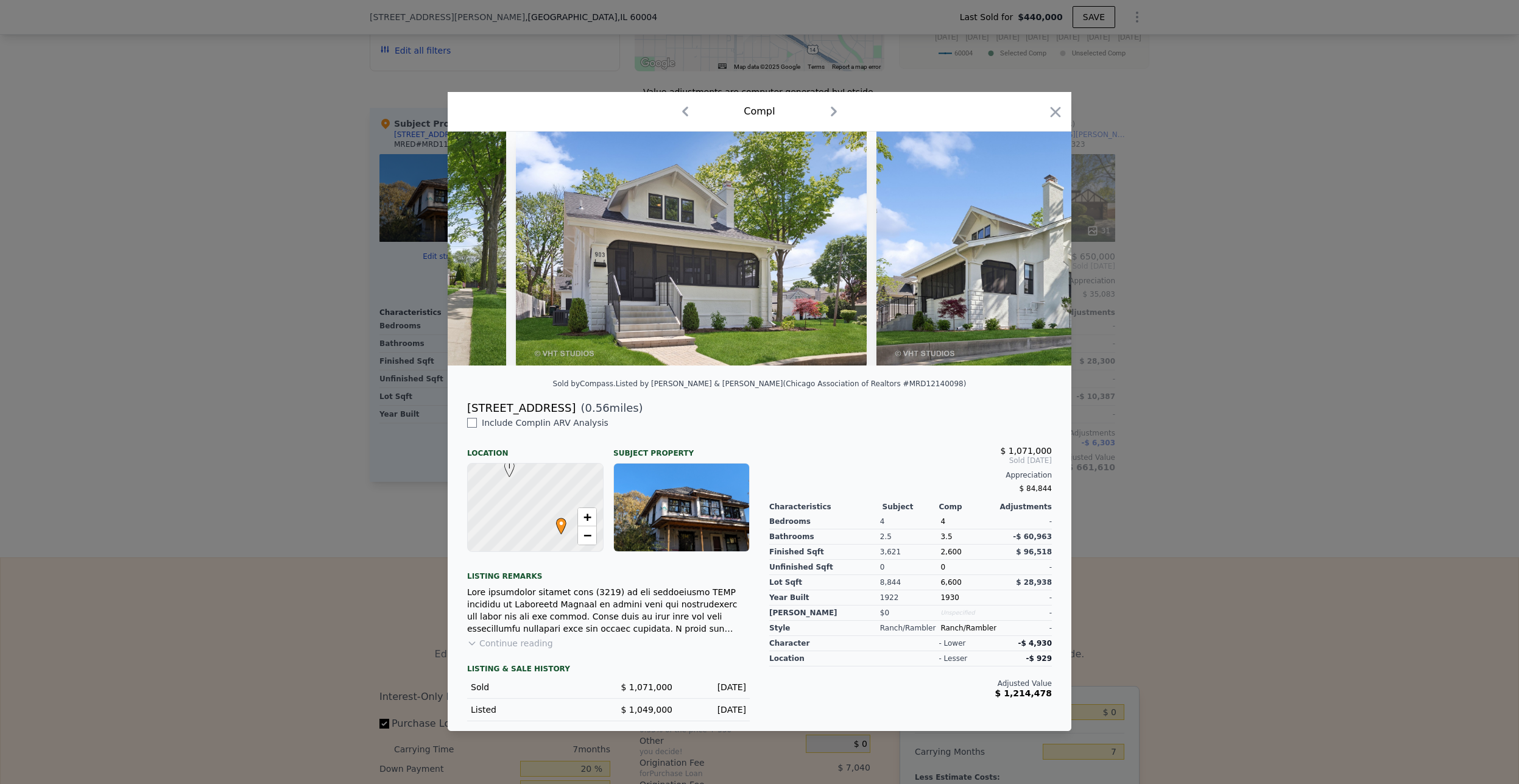
click at [1036, 250] on div at bounding box center [760, 248] width 624 height 234
click at [1036, 250] on icon at bounding box center [1039, 249] width 24 height 24
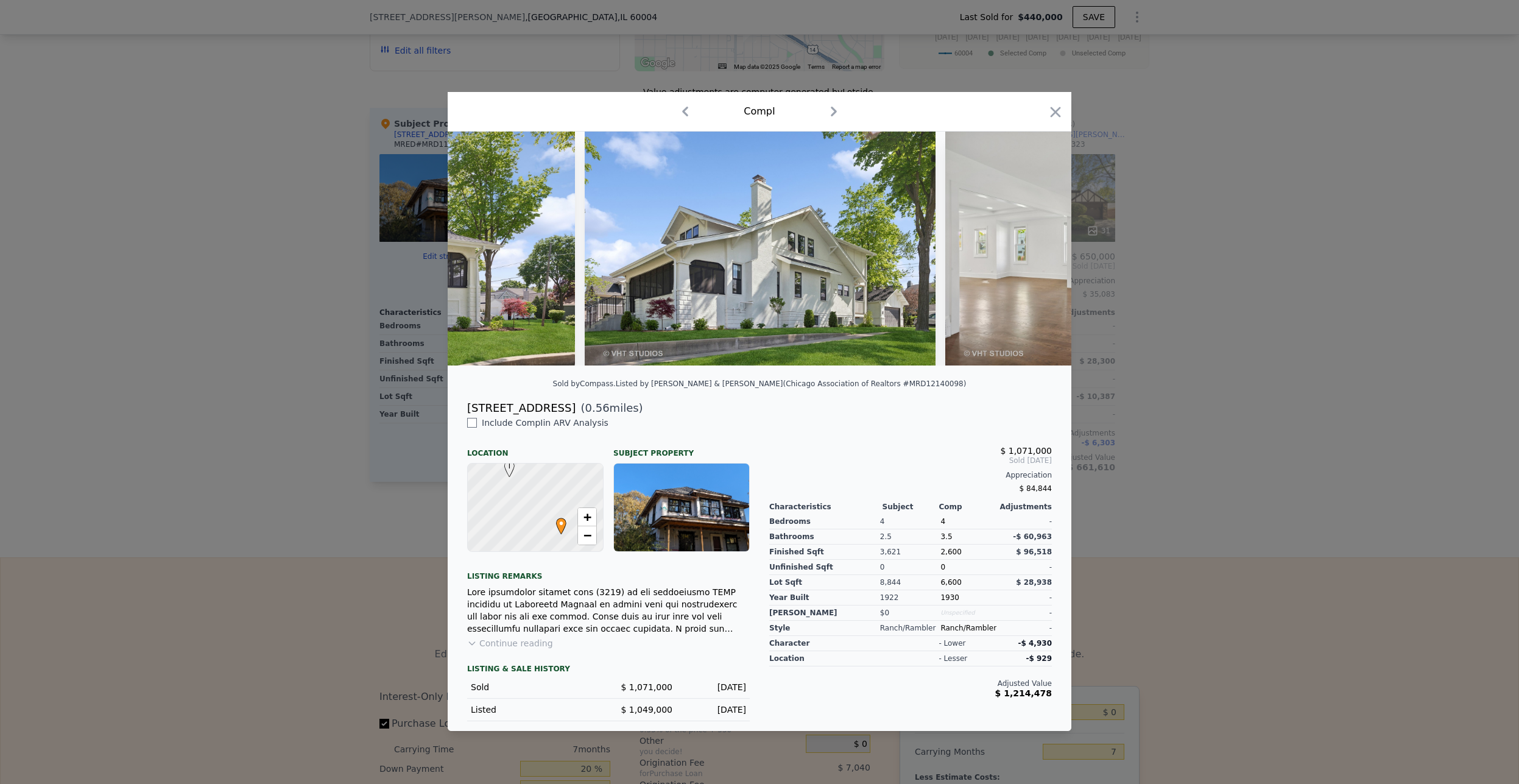
scroll to position [0, 585]
click at [1036, 250] on div at bounding box center [760, 248] width 624 height 234
click at [1036, 250] on icon at bounding box center [1039, 249] width 24 height 24
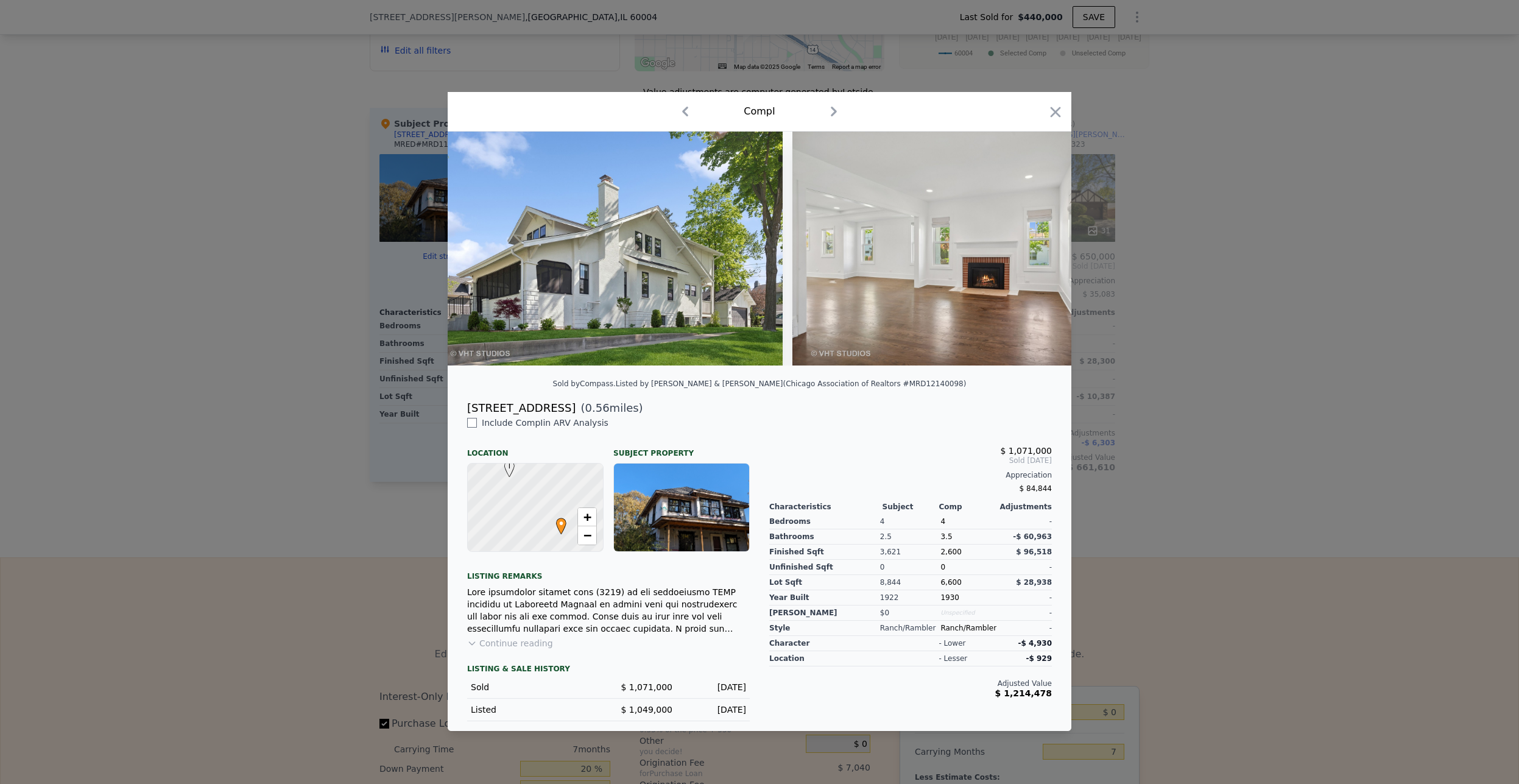
scroll to position [0, 877]
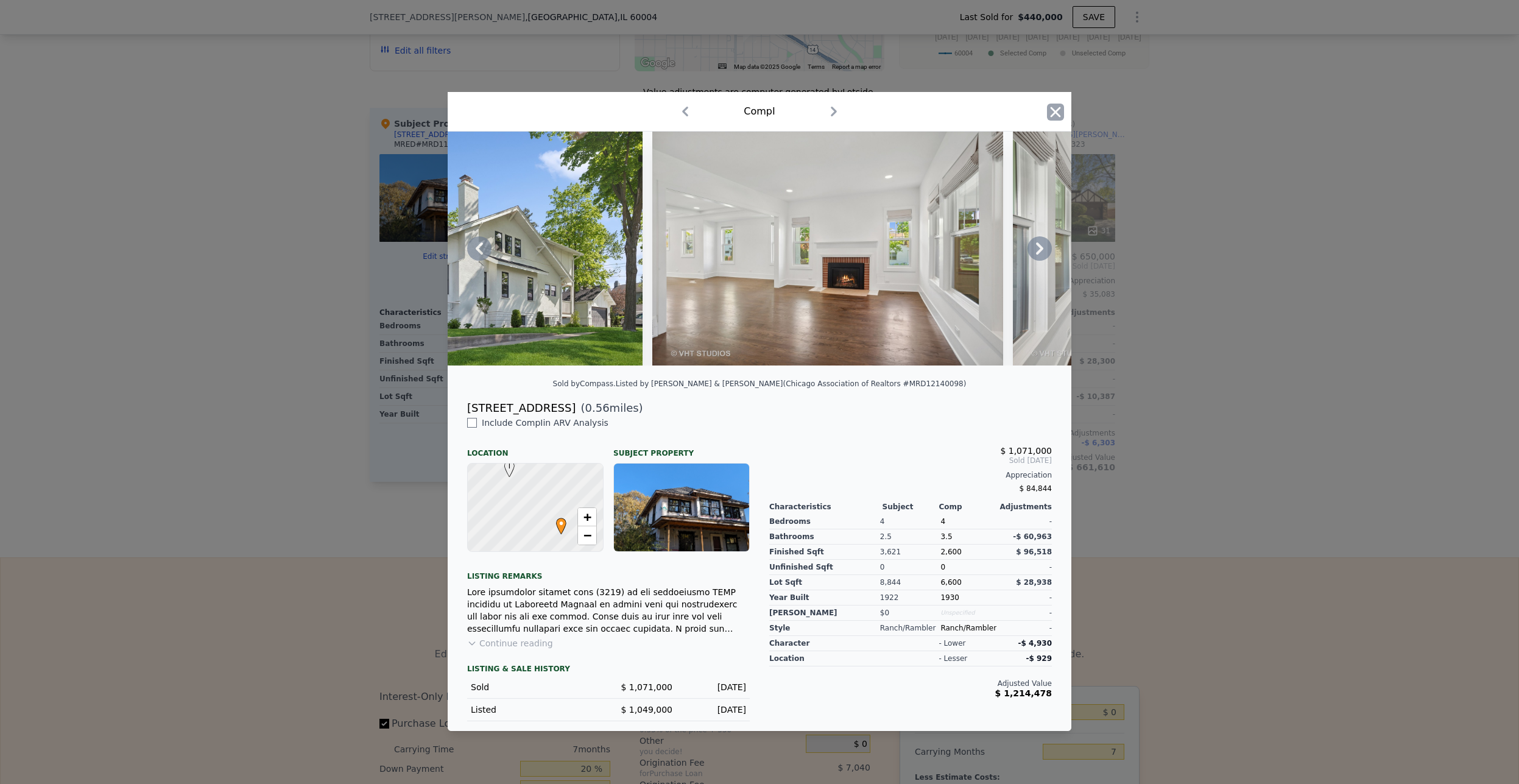
click at [1056, 106] on icon "button" at bounding box center [1056, 111] width 10 height 10
